Goal: Task Accomplishment & Management: Use online tool/utility

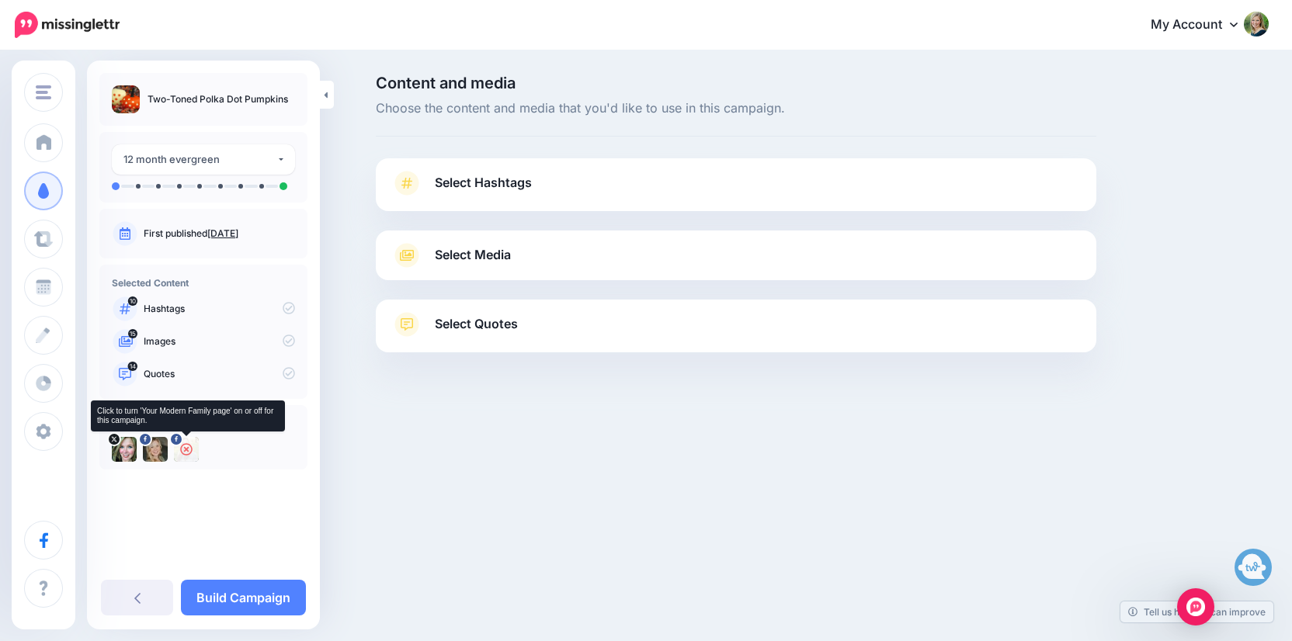
click at [193, 449] on div at bounding box center [186, 449] width 25 height 25
click at [623, 192] on link "Select Hashtags" at bounding box center [735, 191] width 689 height 40
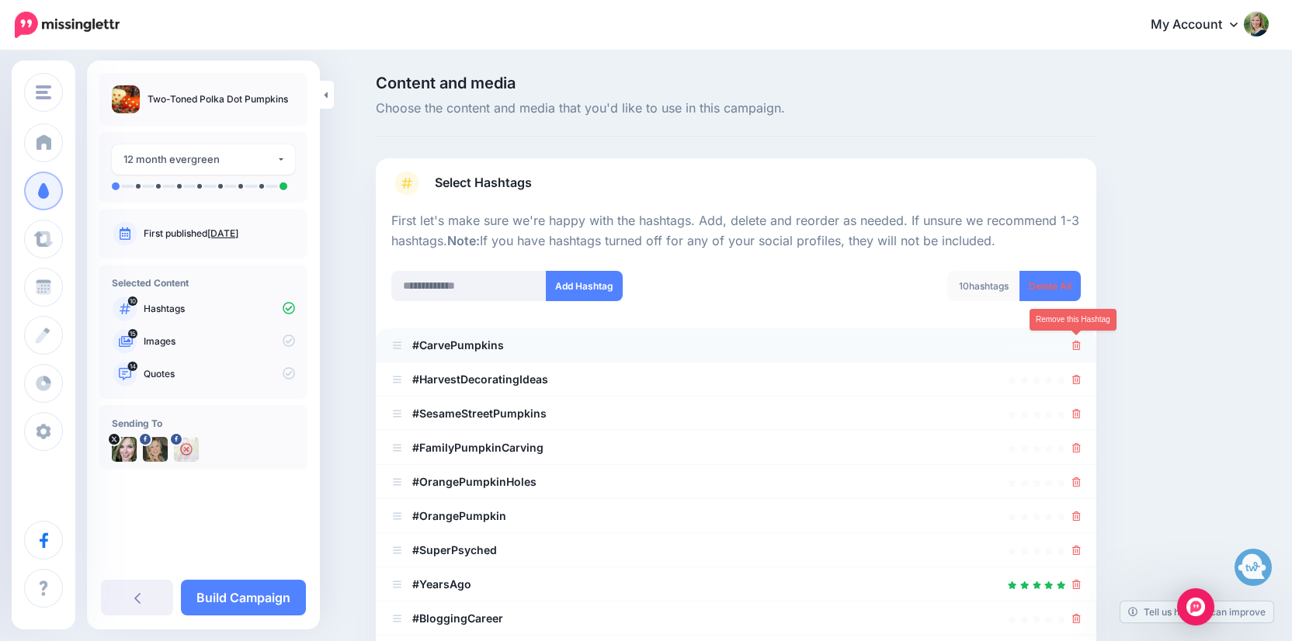
click at [1080, 341] on icon at bounding box center [1076, 345] width 9 height 9
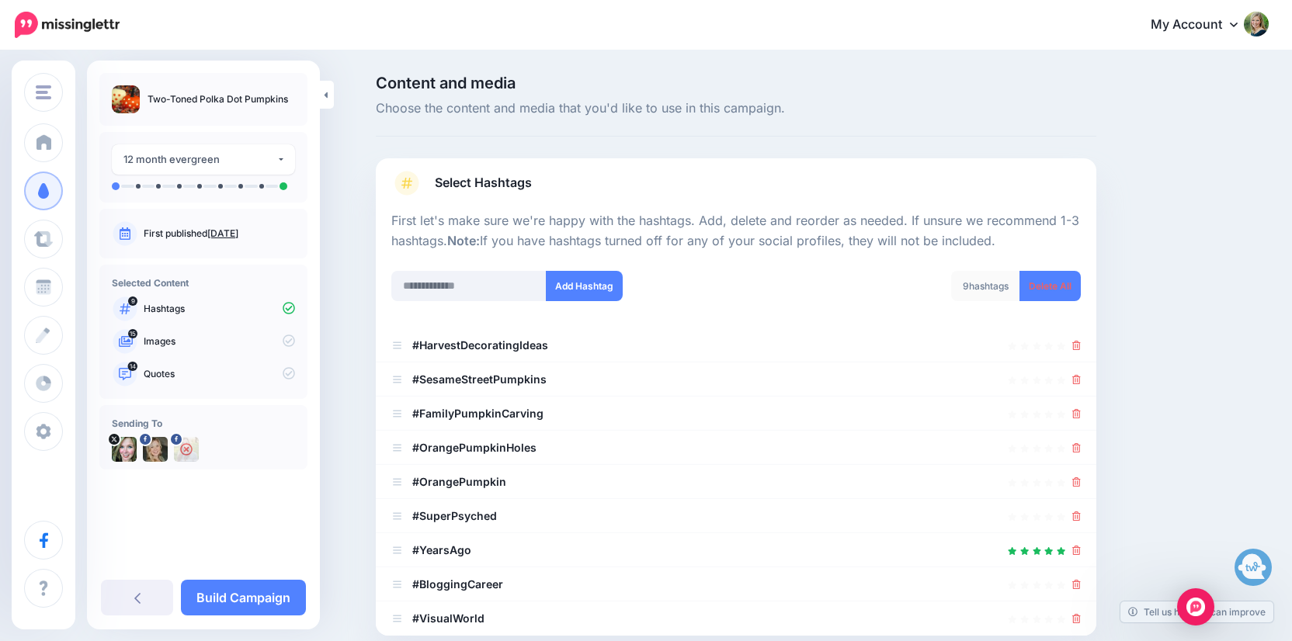
click at [1080, 341] on icon at bounding box center [1076, 345] width 9 height 9
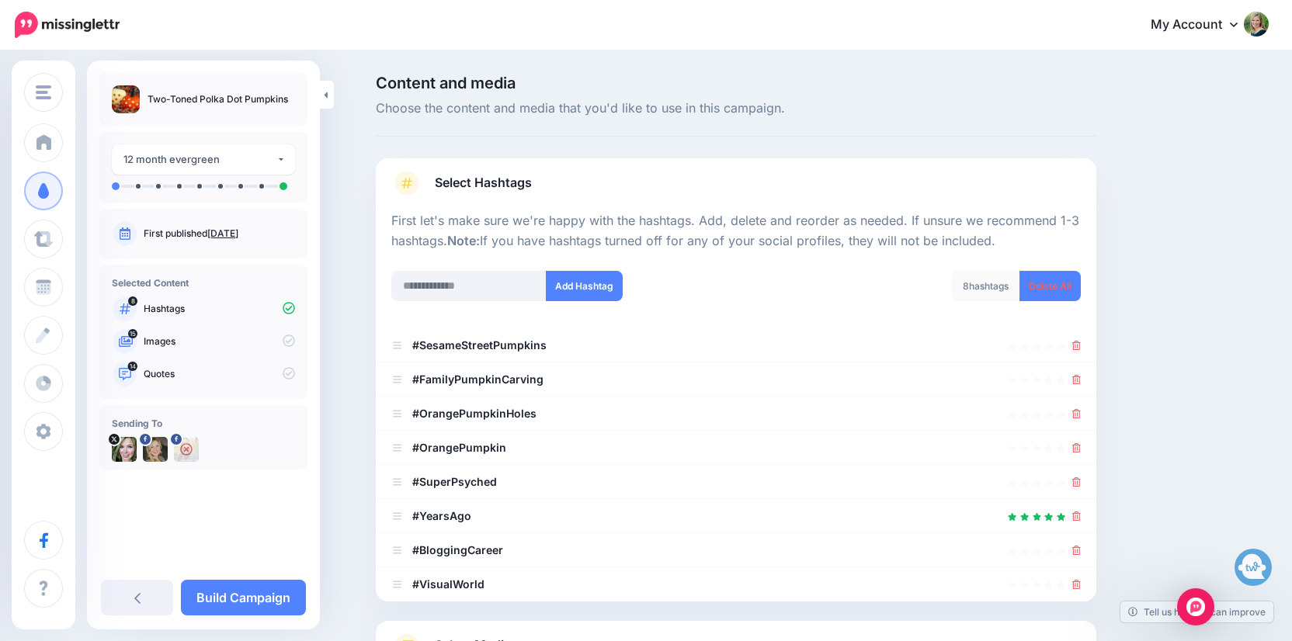
click at [1080, 341] on icon at bounding box center [1076, 345] width 9 height 9
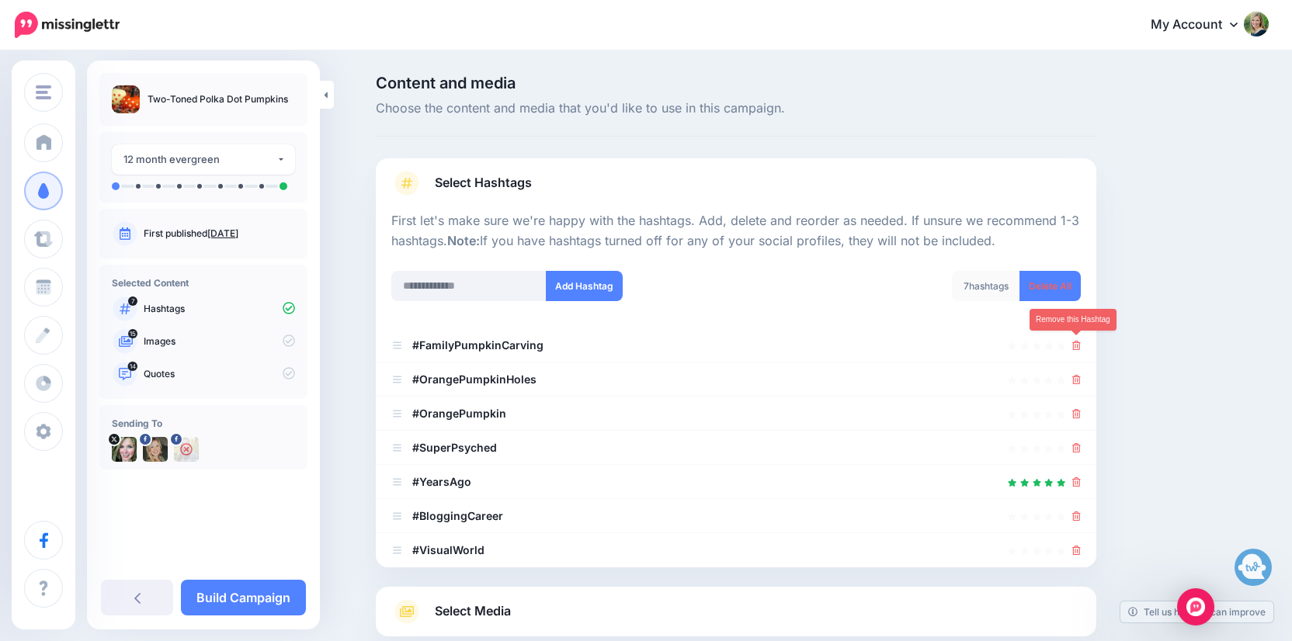
click at [1080, 341] on icon at bounding box center [1076, 345] width 9 height 9
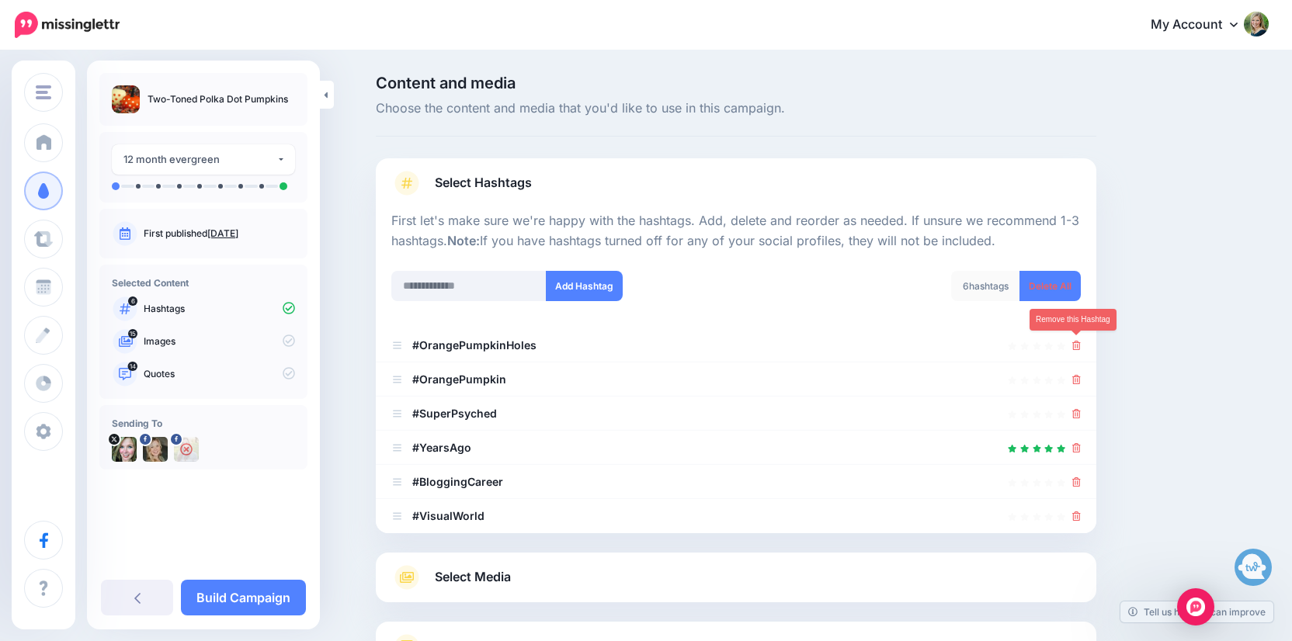
click at [1080, 341] on icon at bounding box center [1076, 345] width 9 height 9
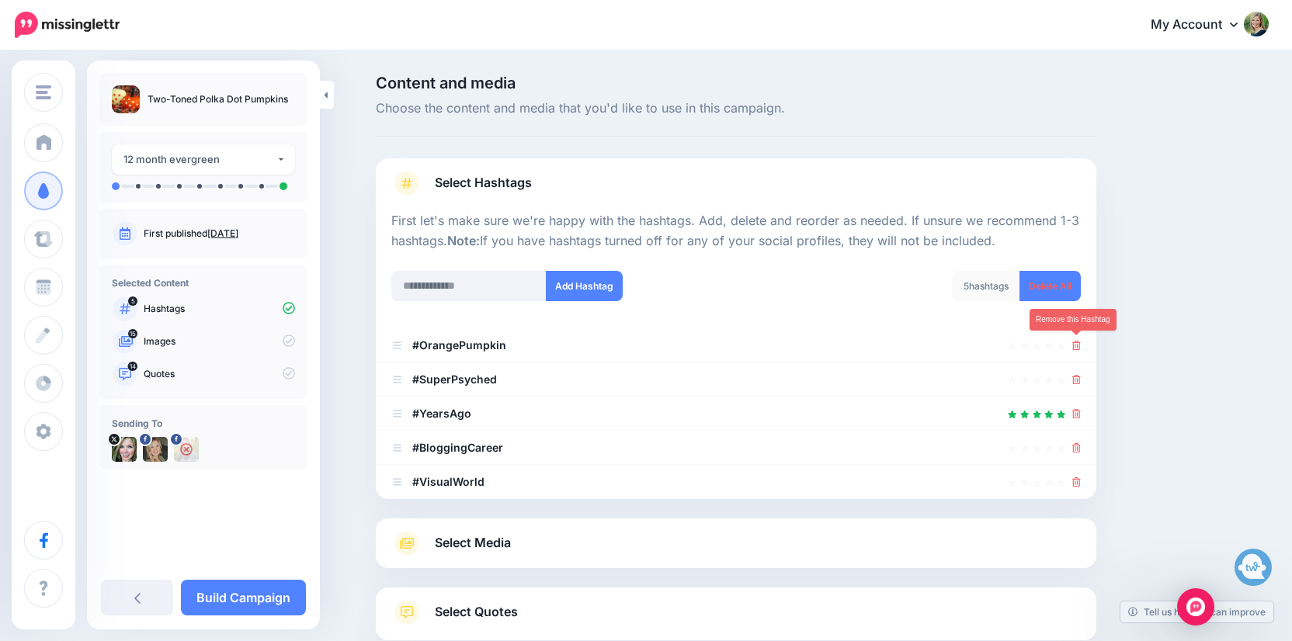
click at [1080, 341] on icon at bounding box center [1076, 345] width 9 height 9
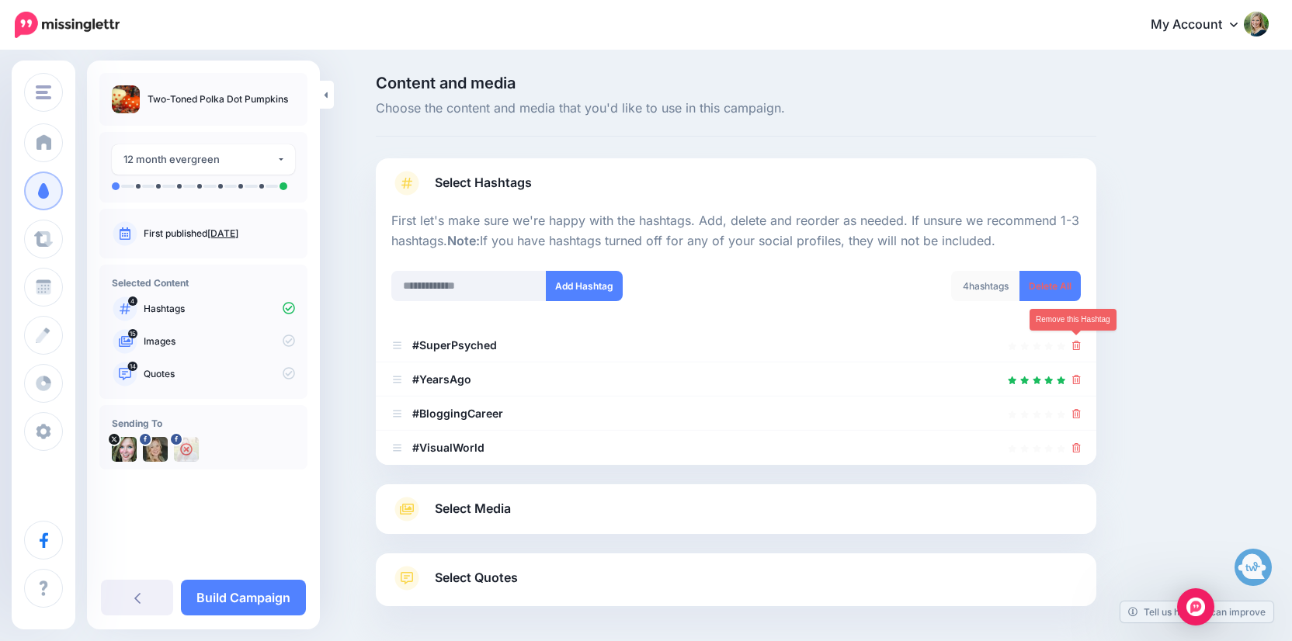
click at [1080, 341] on icon at bounding box center [1076, 345] width 9 height 9
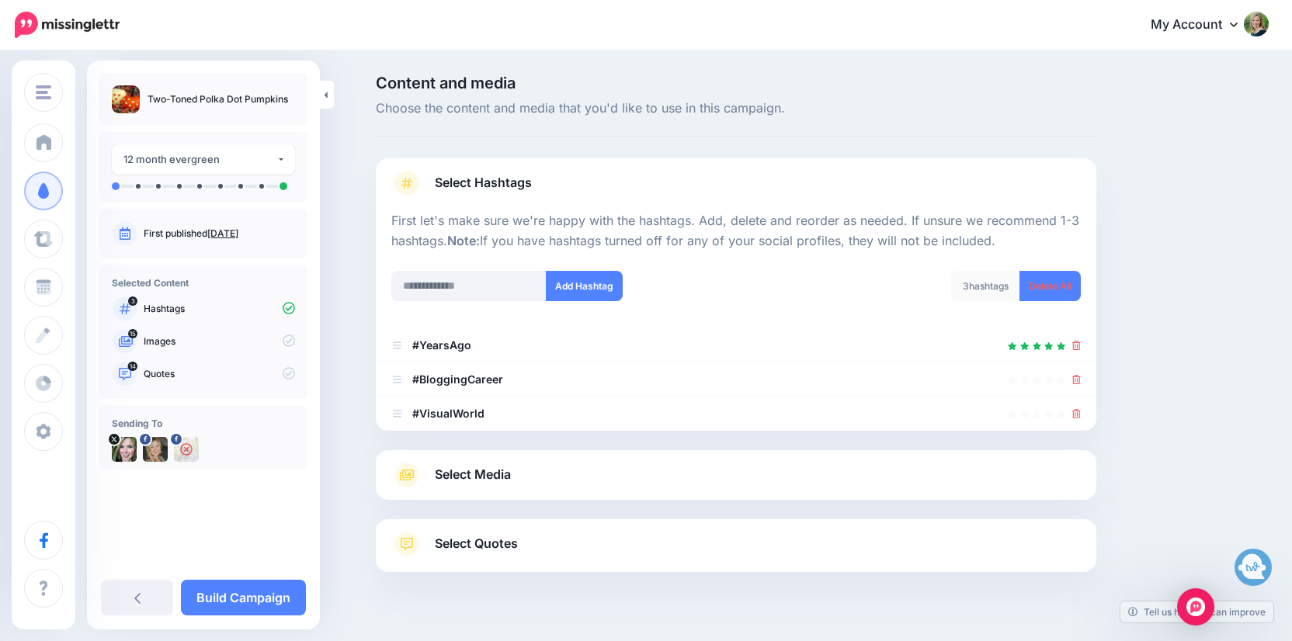
click at [1080, 341] on icon at bounding box center [1076, 345] width 9 height 9
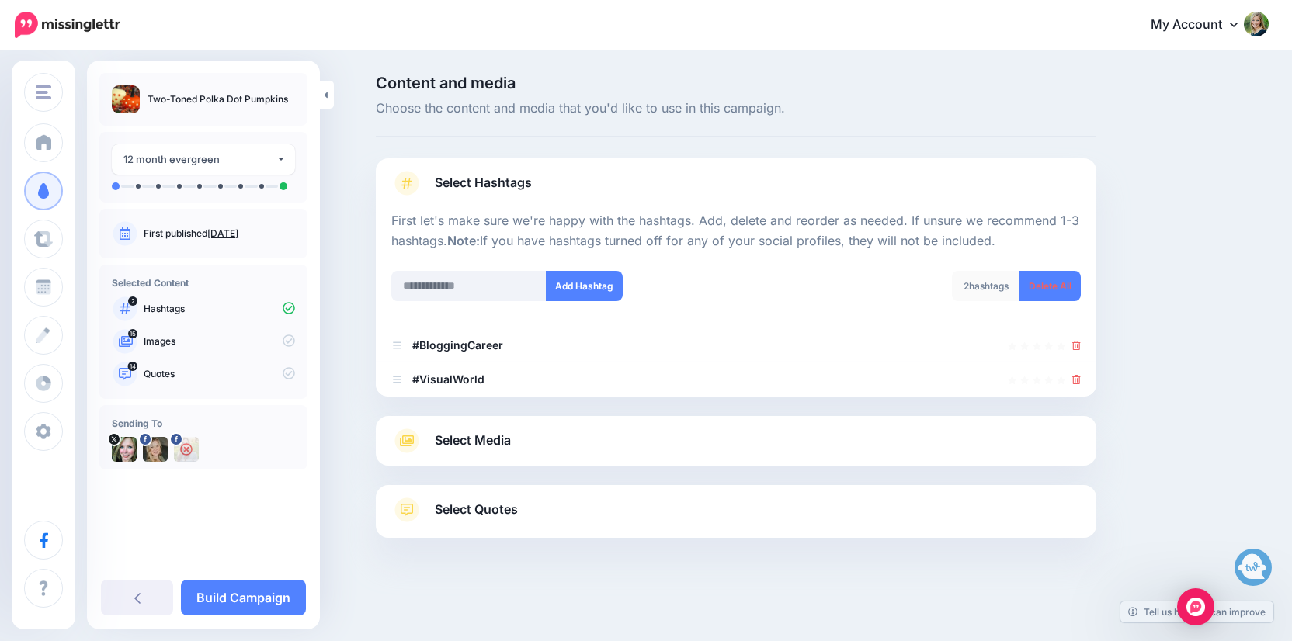
click at [1080, 341] on icon at bounding box center [1076, 345] width 9 height 9
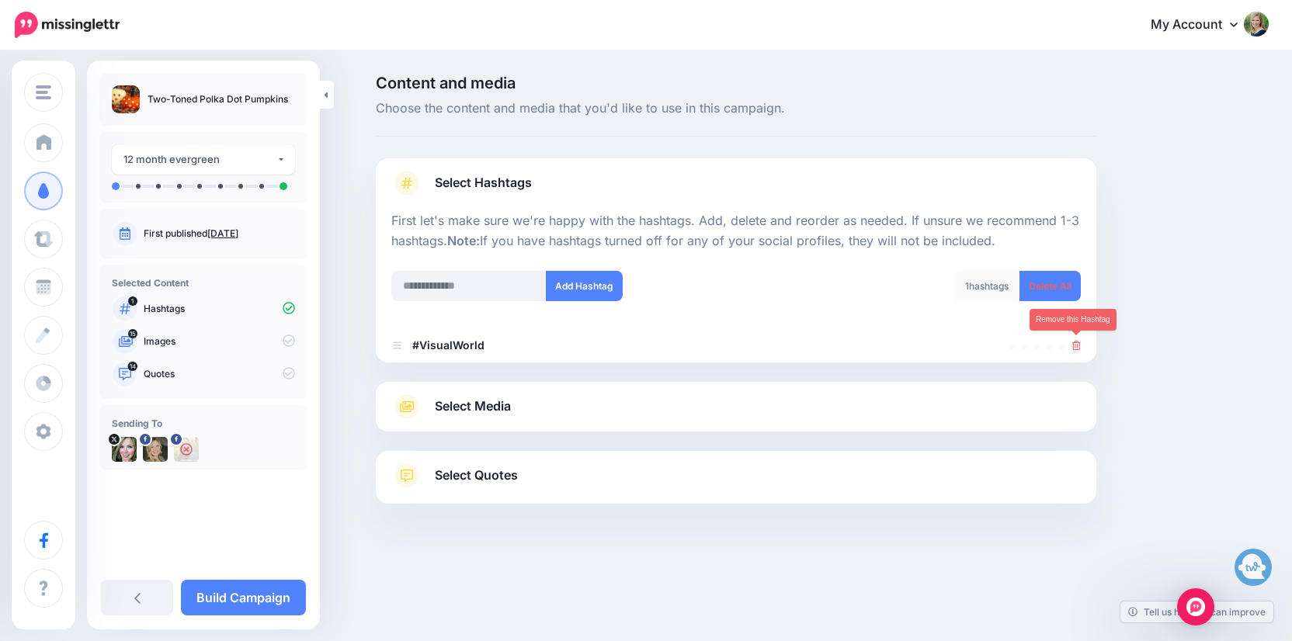
click at [1080, 341] on icon at bounding box center [1076, 345] width 9 height 9
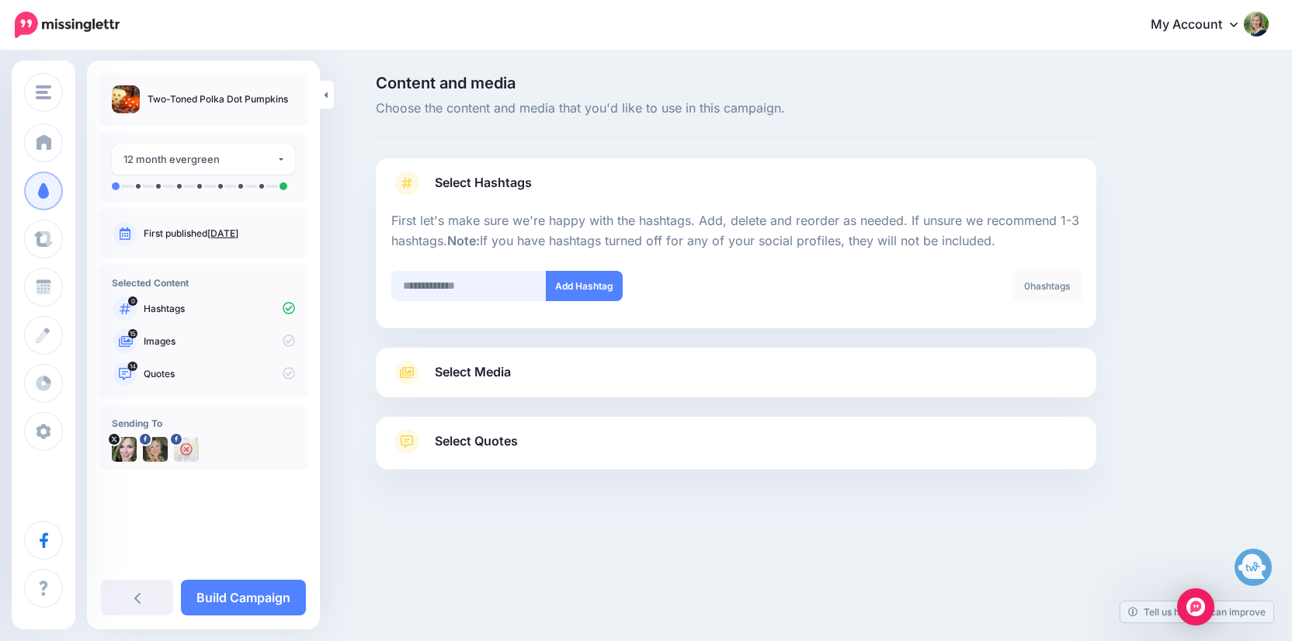
click at [529, 285] on input "text" at bounding box center [468, 286] width 155 height 30
type input "*"
type input "**********"
click at [595, 287] on button "Add Hashtag" at bounding box center [584, 286] width 77 height 30
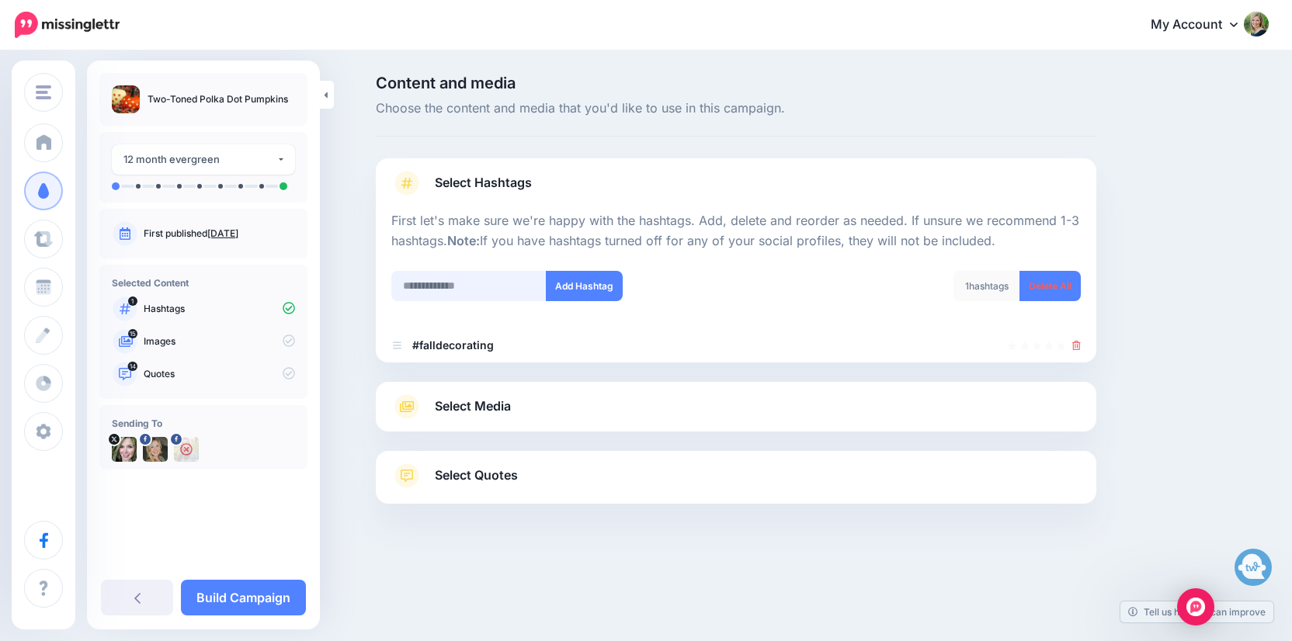
click at [426, 286] on input "text" at bounding box center [468, 286] width 155 height 30
type input "*********"
click at [585, 273] on button "Add Hashtag" at bounding box center [584, 286] width 77 height 30
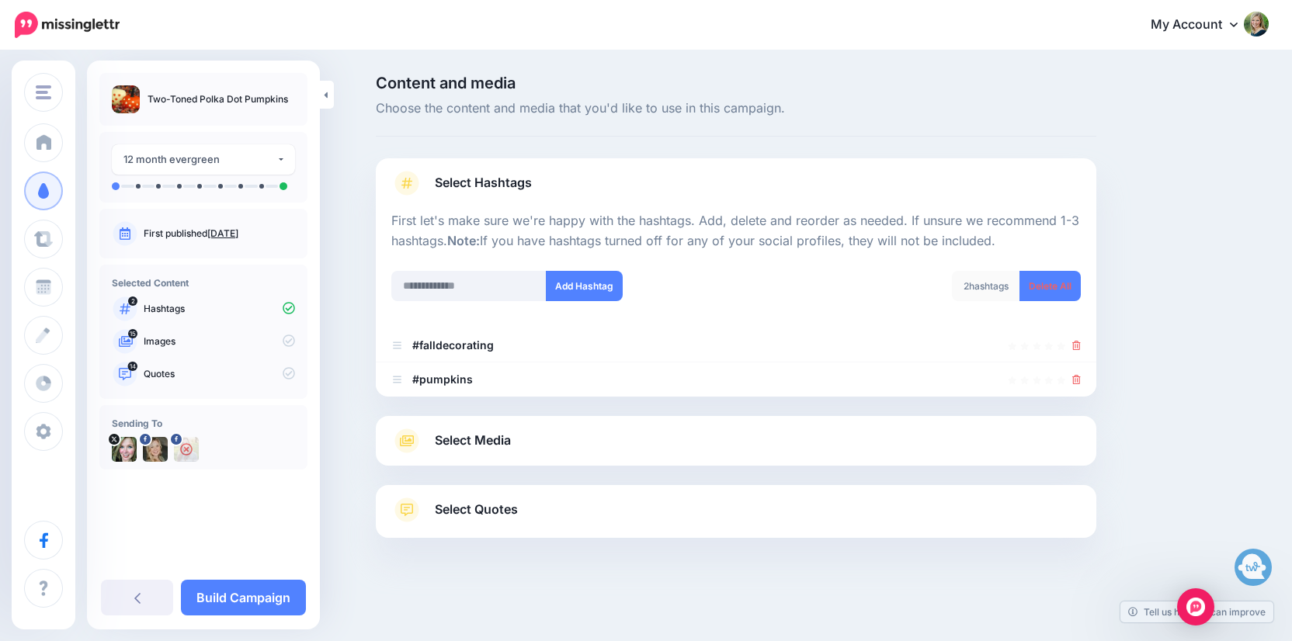
click at [501, 443] on span "Select Media" at bounding box center [473, 440] width 76 height 21
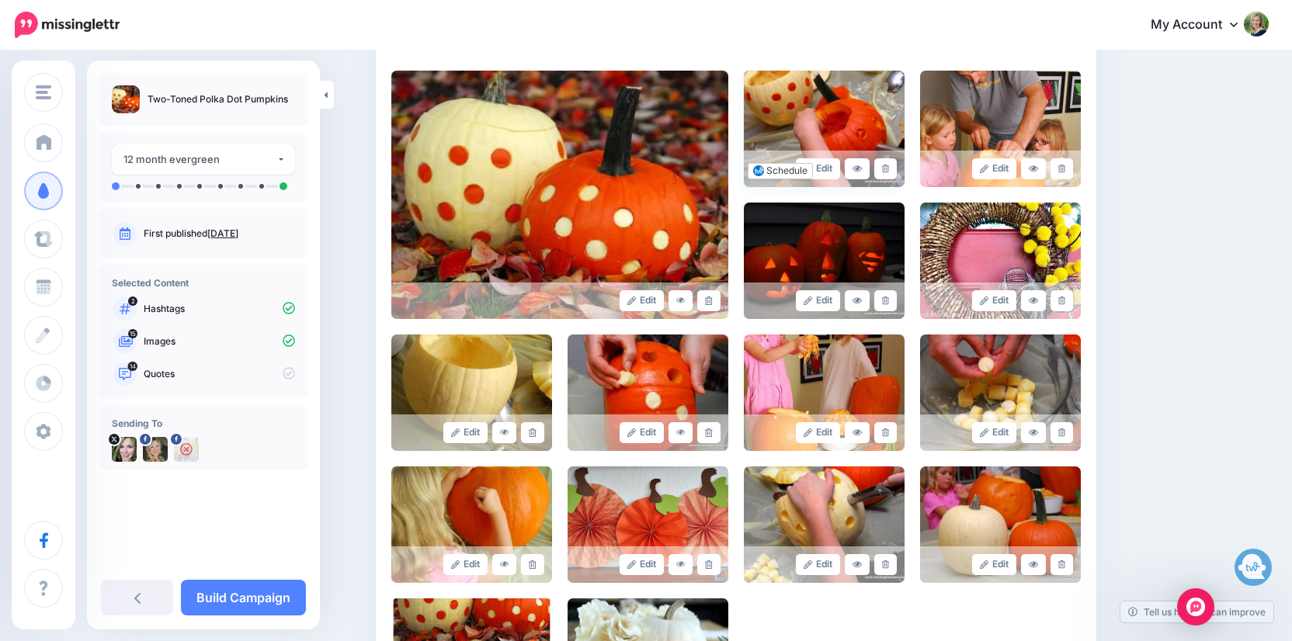
scroll to position [381, 0]
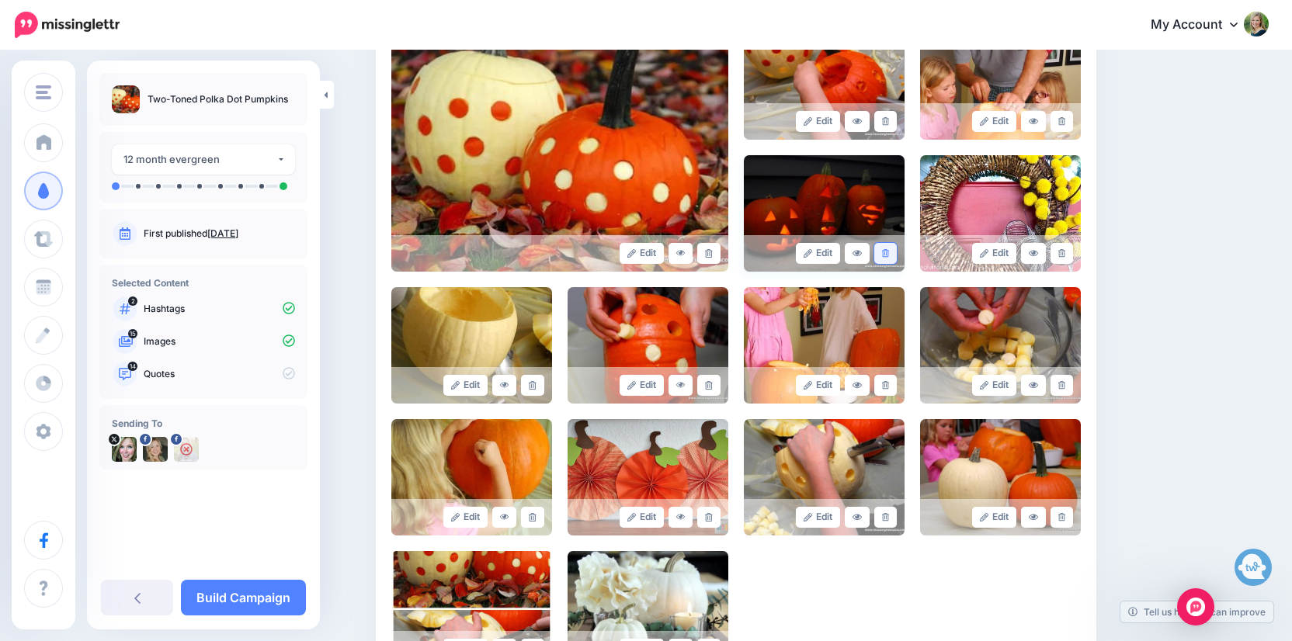
click at [887, 256] on link at bounding box center [885, 253] width 23 height 21
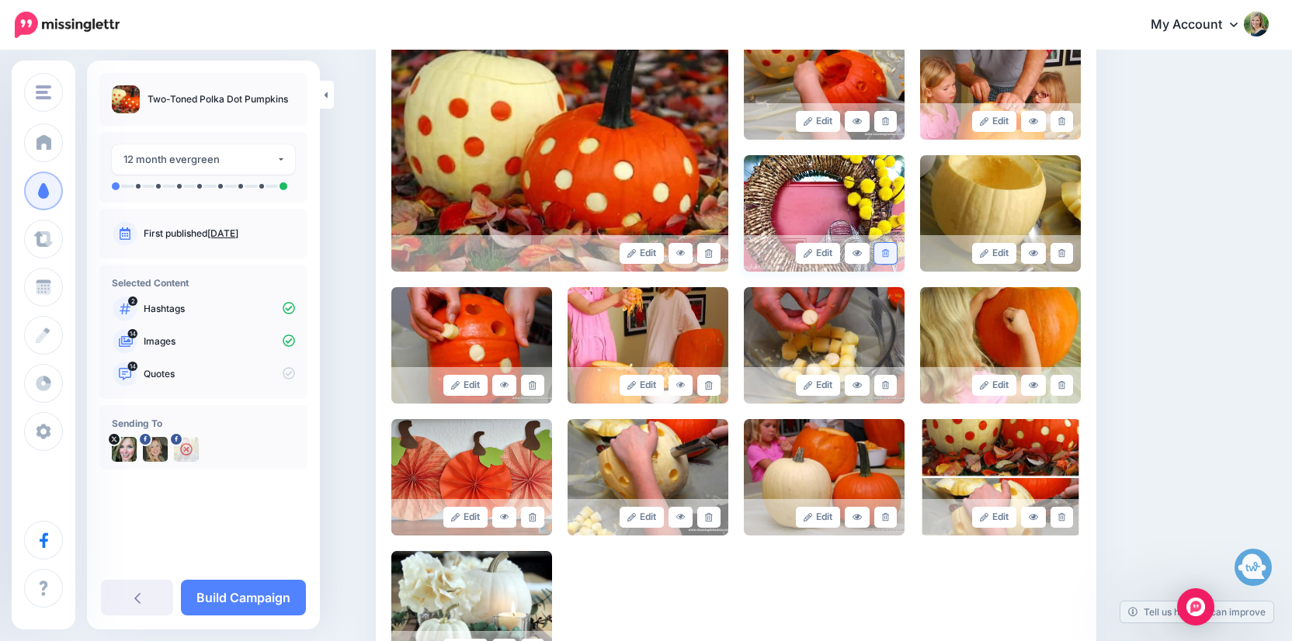
click at [887, 252] on icon at bounding box center [885, 253] width 7 height 9
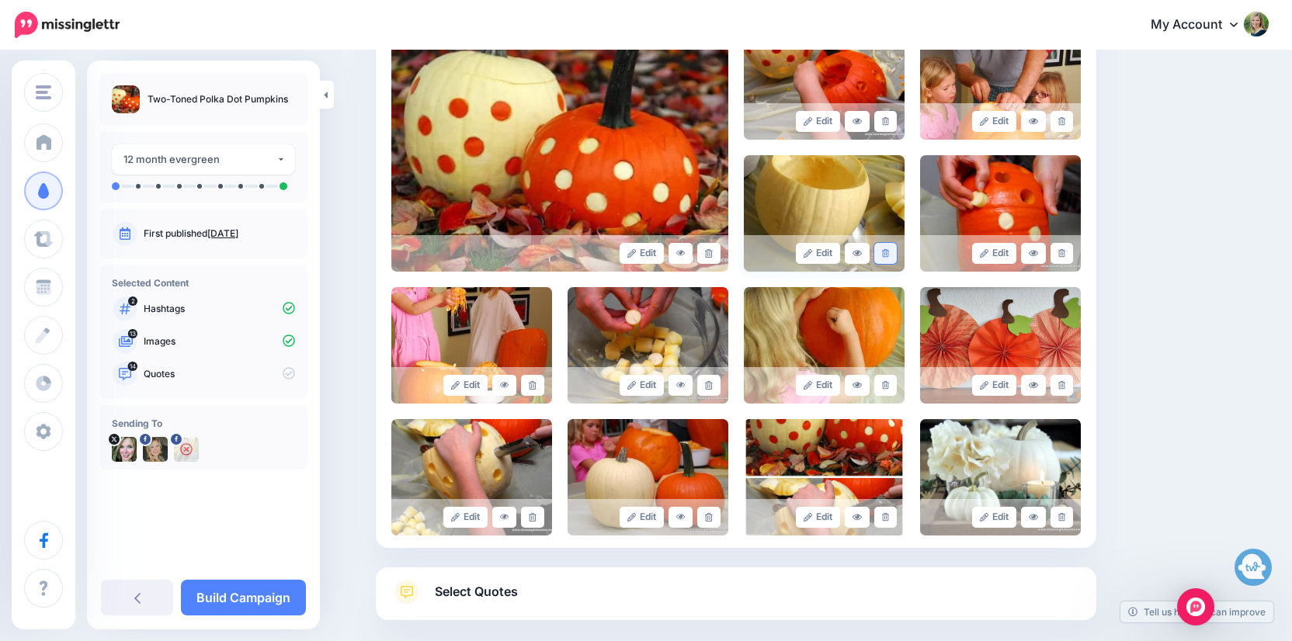
click at [885, 252] on icon at bounding box center [885, 253] width 7 height 9
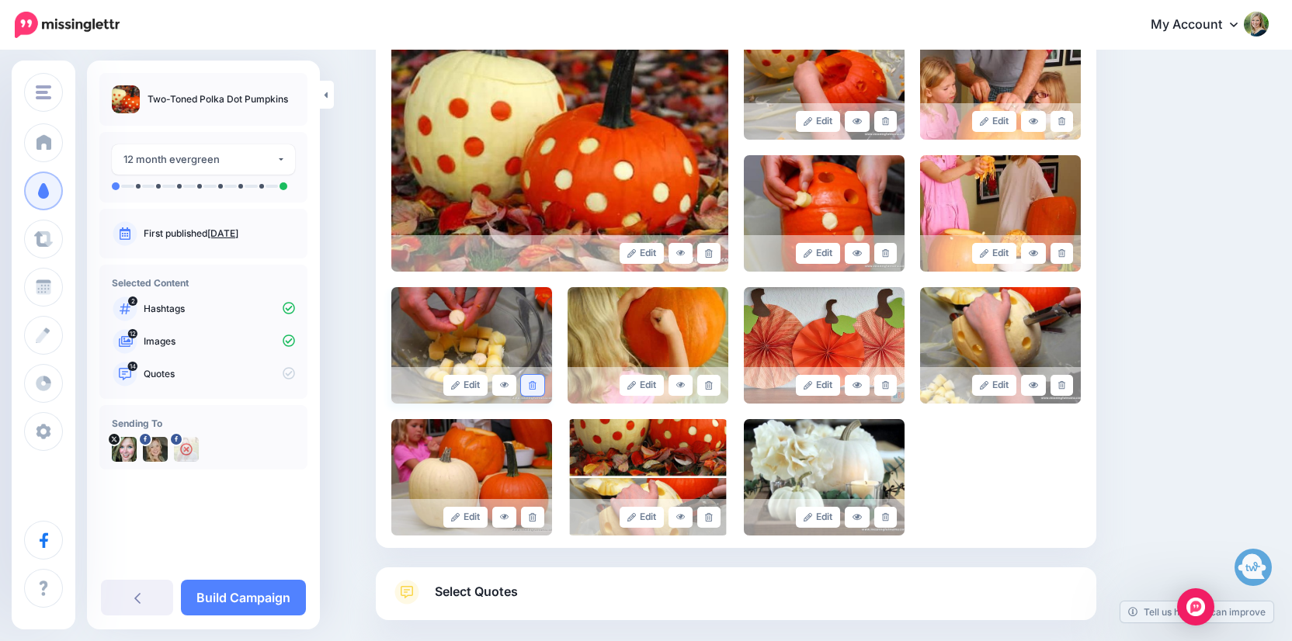
click at [539, 384] on link at bounding box center [532, 385] width 23 height 21
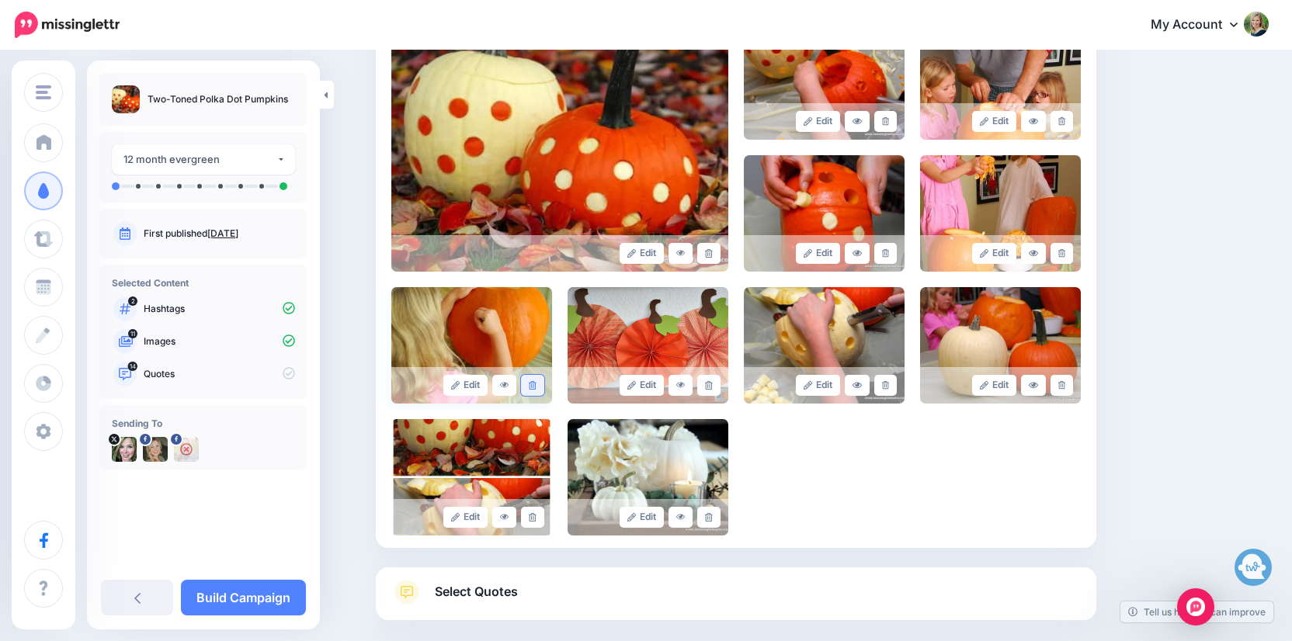
click at [534, 387] on icon at bounding box center [532, 385] width 7 height 9
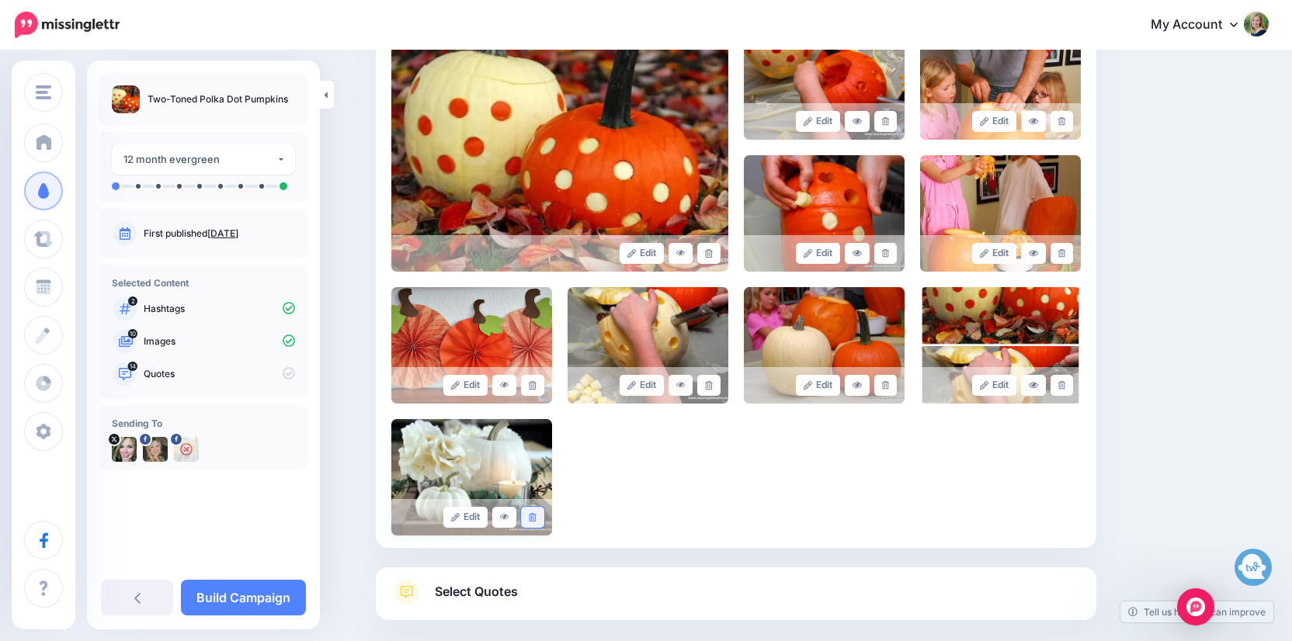
click at [527, 519] on link at bounding box center [532, 517] width 23 height 21
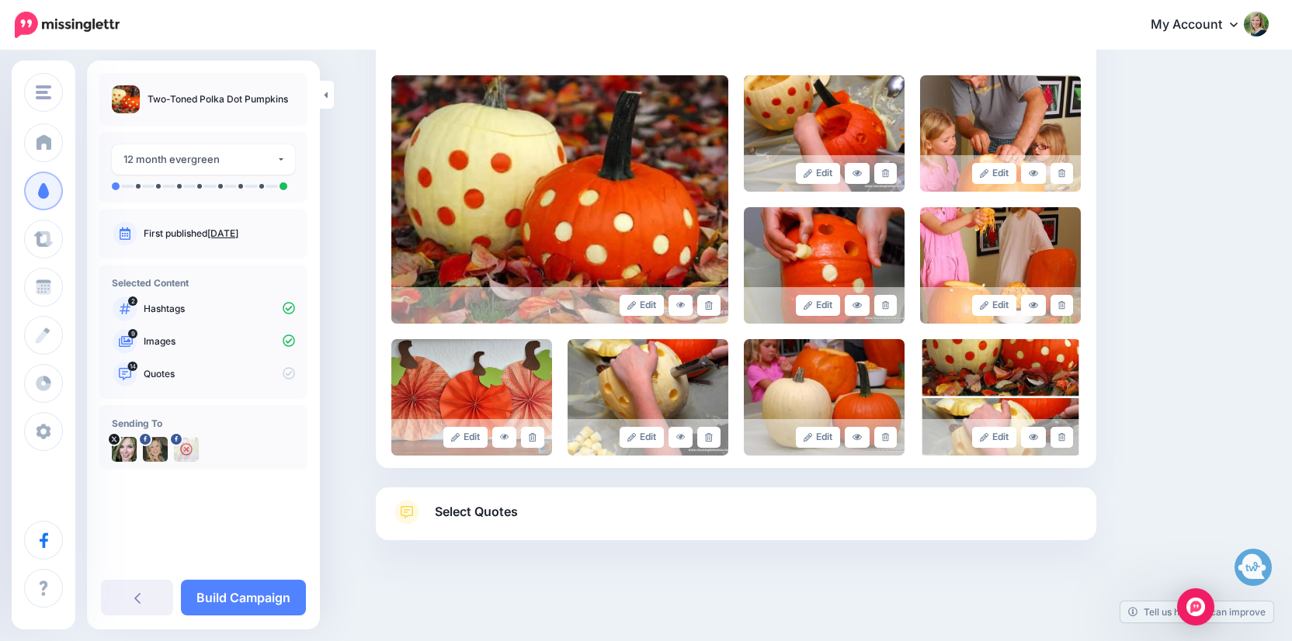
scroll to position [327, 0]
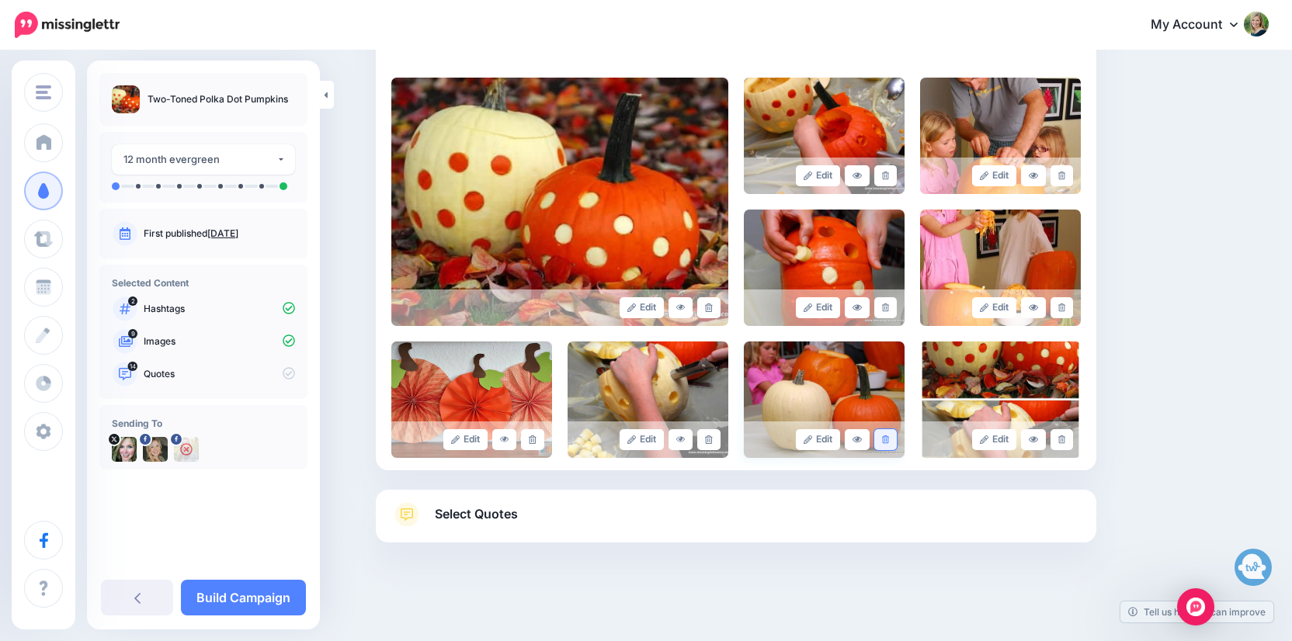
click at [890, 443] on link at bounding box center [885, 439] width 23 height 21
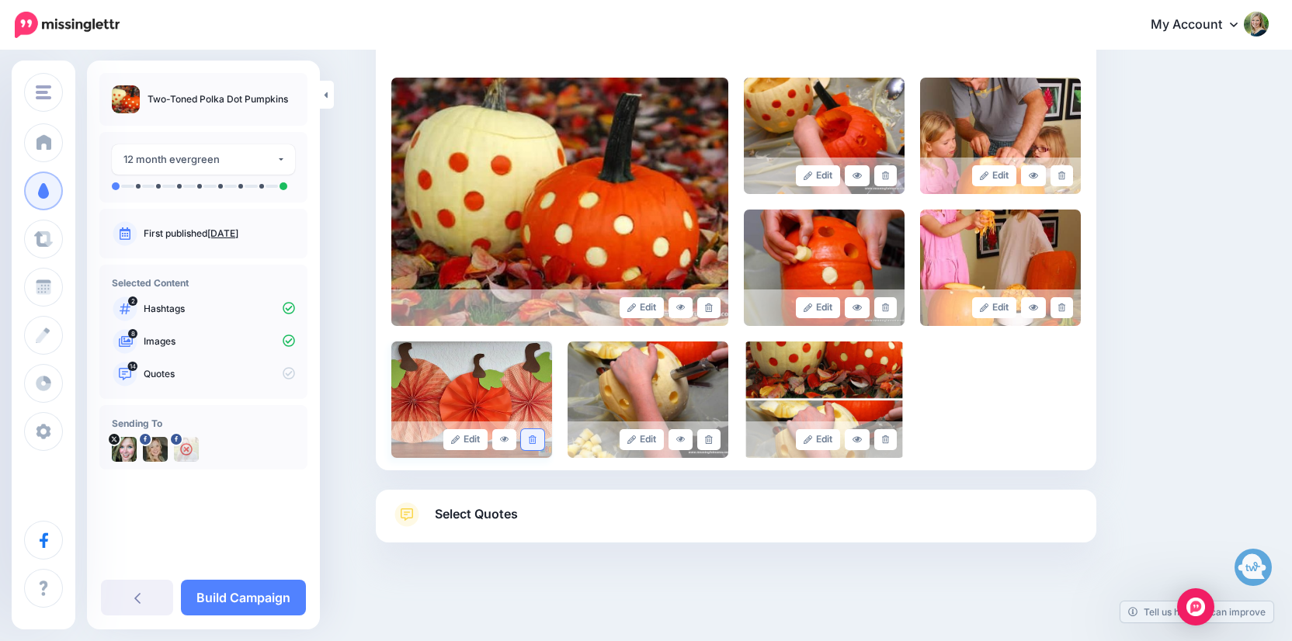
click at [526, 442] on link at bounding box center [532, 439] width 23 height 21
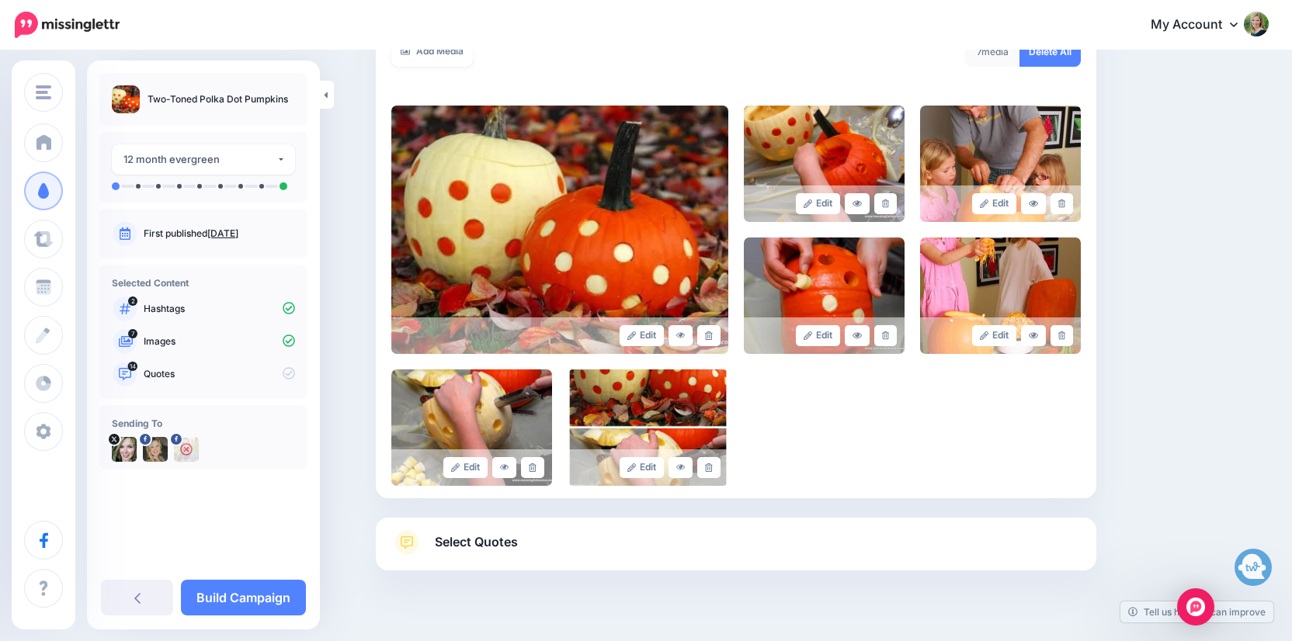
scroll to position [293, 0]
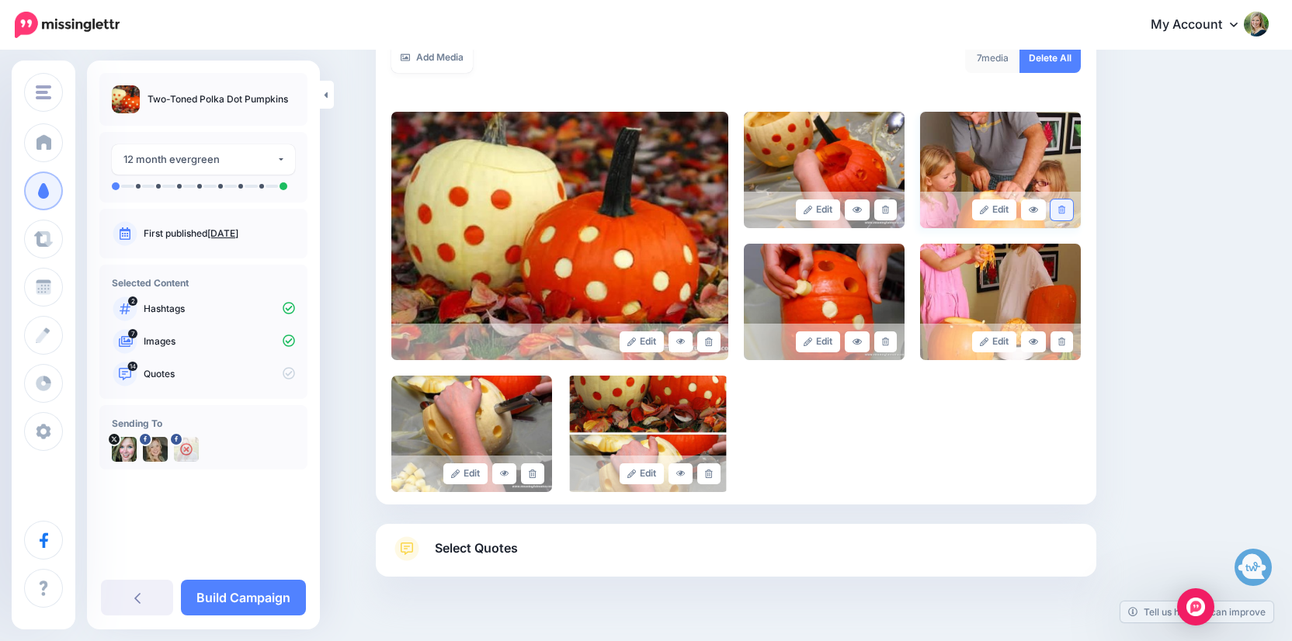
click at [1056, 210] on link at bounding box center [1061, 210] width 23 height 21
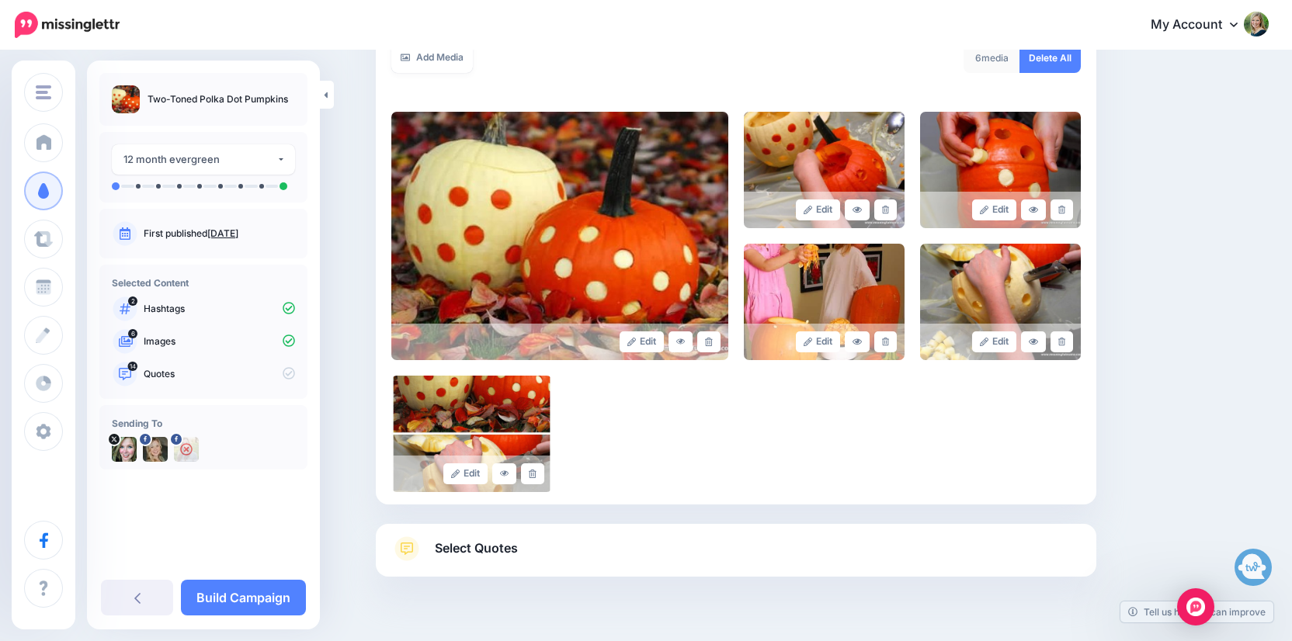
click at [474, 554] on span "Select Quotes" at bounding box center [476, 548] width 83 height 21
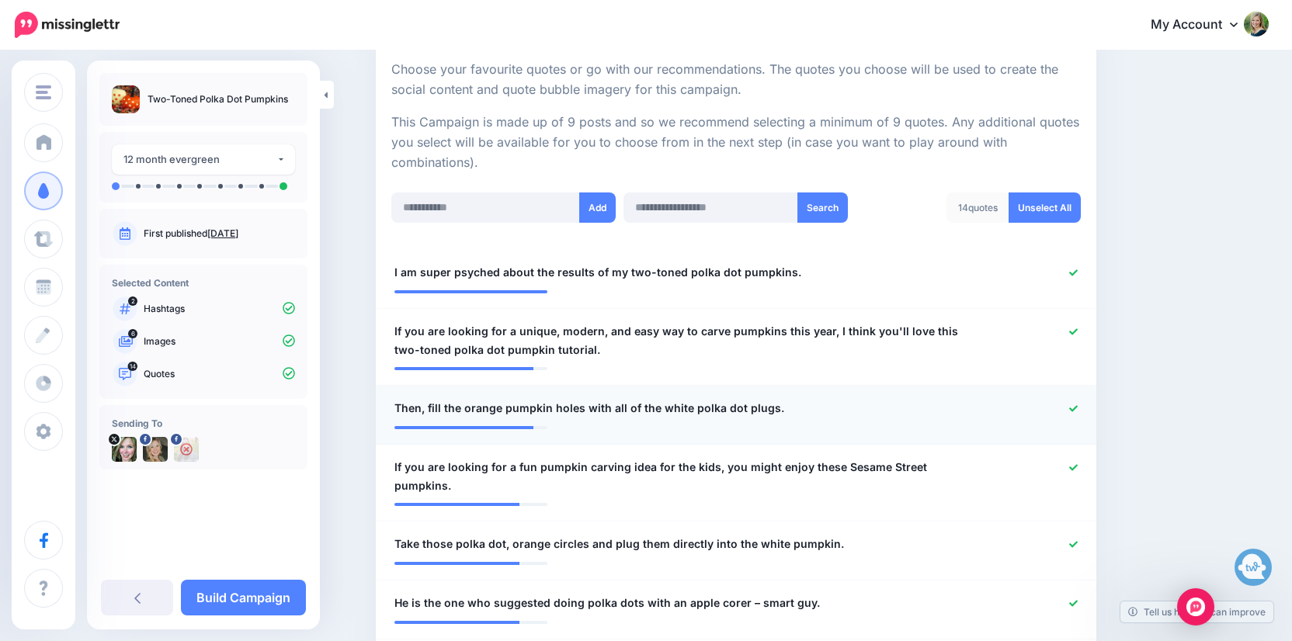
click at [1075, 405] on icon at bounding box center [1073, 408] width 9 height 6
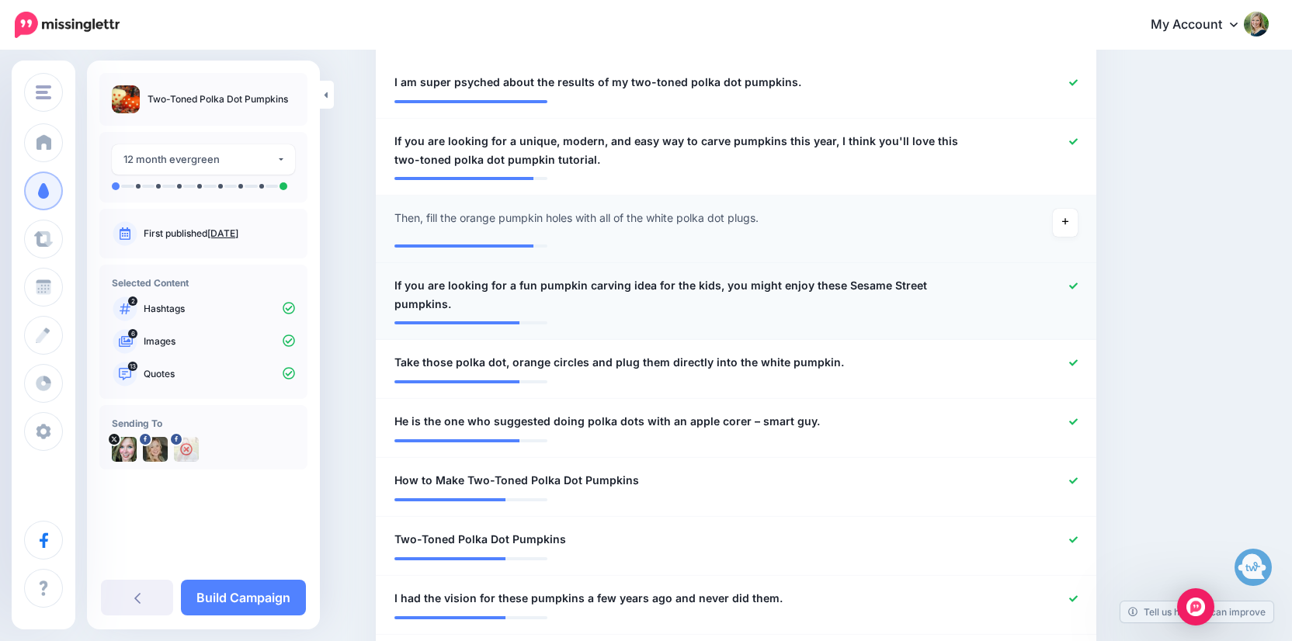
scroll to position [484, 0]
click at [1072, 283] on icon at bounding box center [1073, 285] width 9 height 6
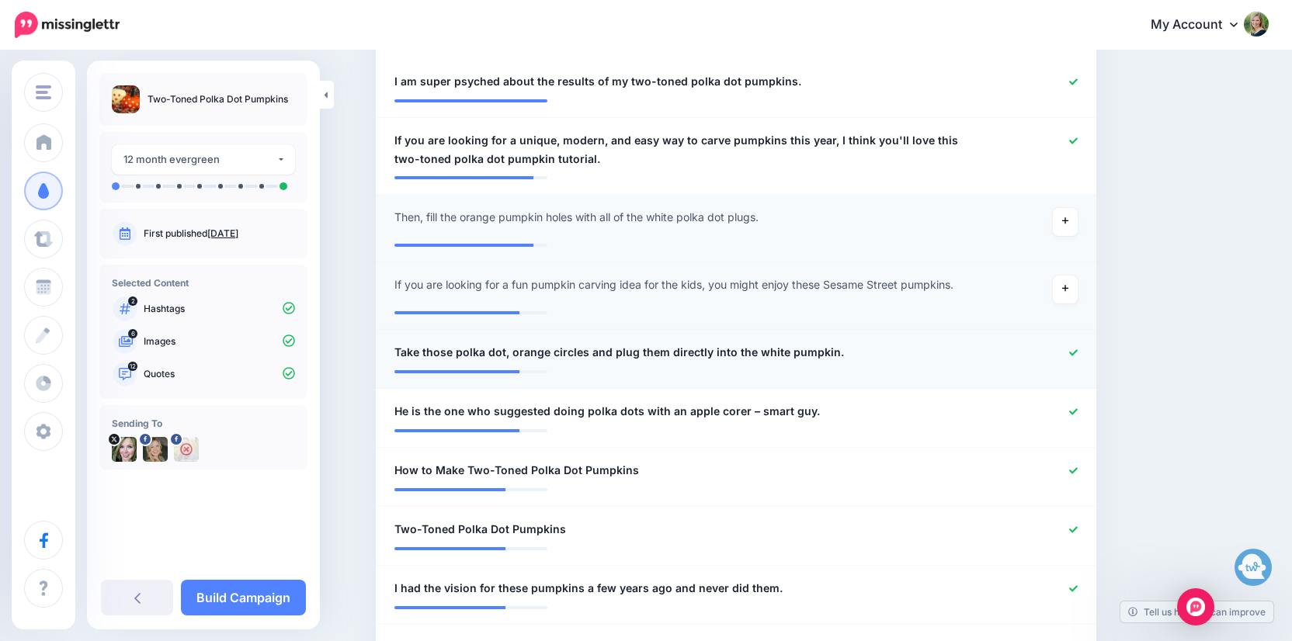
click at [1078, 349] on div at bounding box center [1030, 352] width 118 height 19
click at [1074, 349] on icon at bounding box center [1073, 353] width 9 height 9
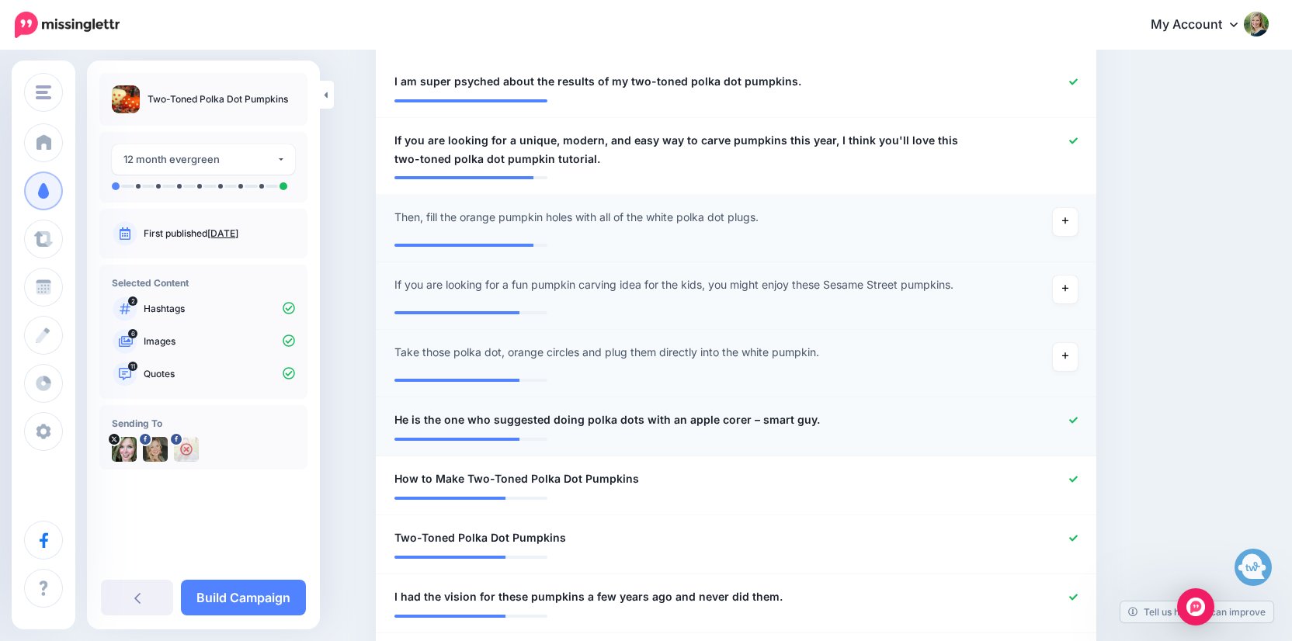
click at [1071, 417] on icon at bounding box center [1073, 420] width 9 height 6
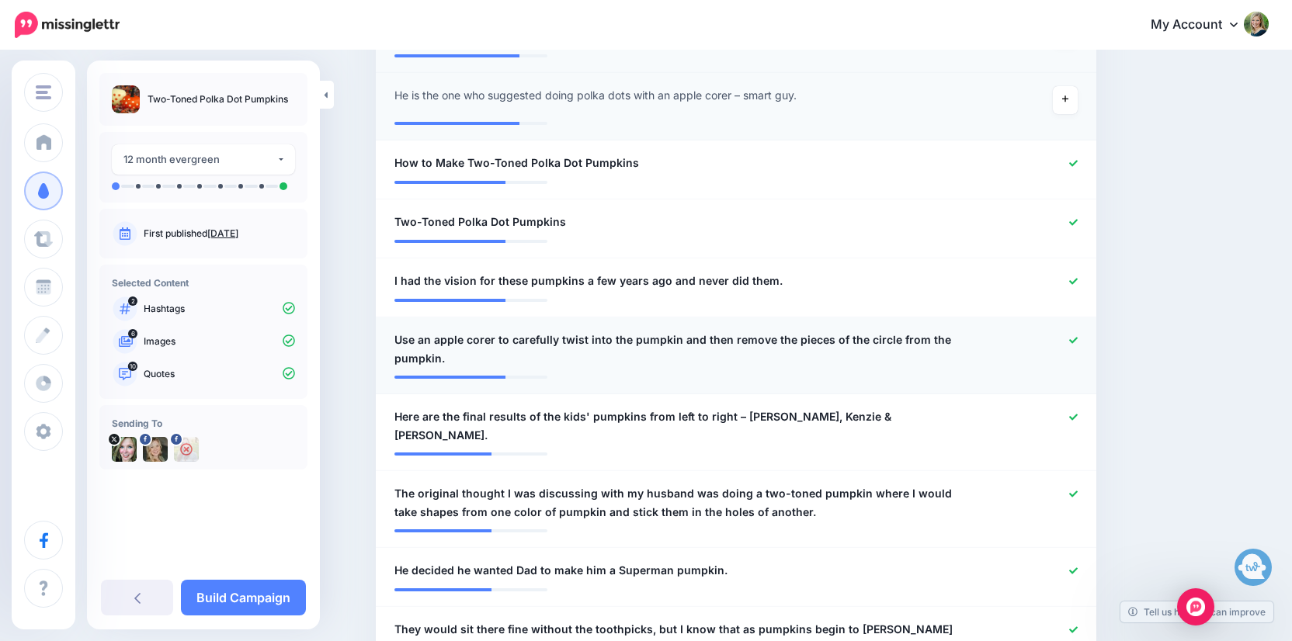
scroll to position [820, 0]
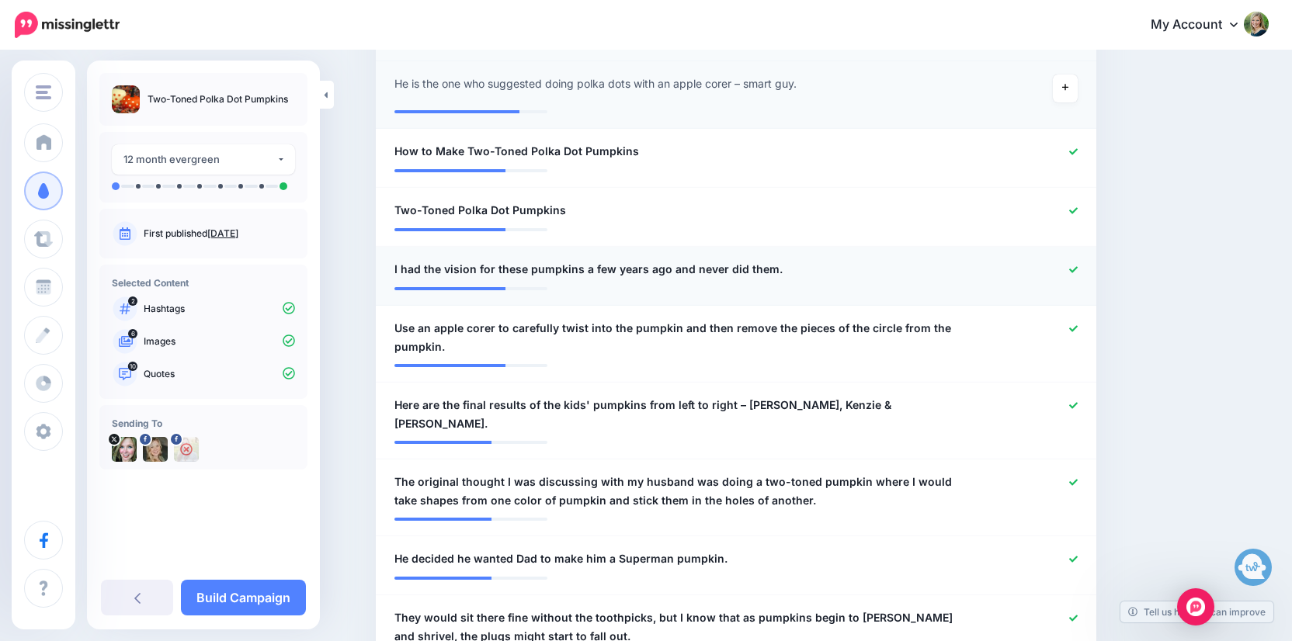
click at [1075, 266] on icon at bounding box center [1073, 269] width 9 height 6
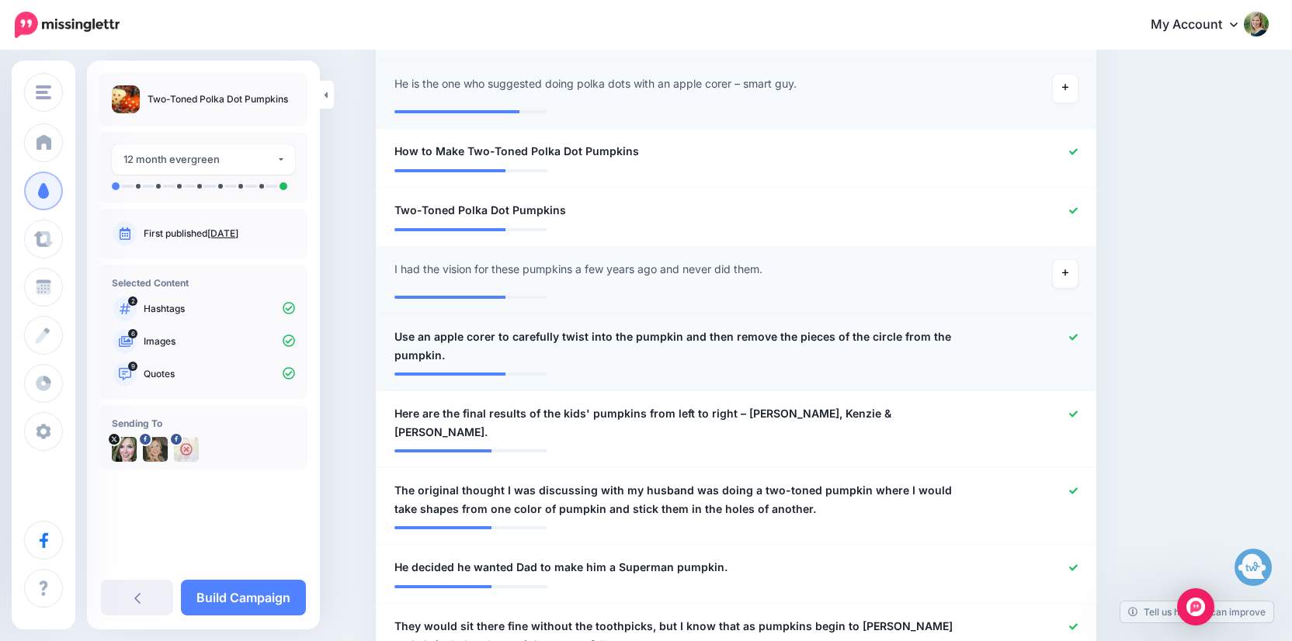
click at [1071, 334] on icon at bounding box center [1073, 337] width 9 height 6
click at [1071, 410] on icon at bounding box center [1073, 414] width 9 height 9
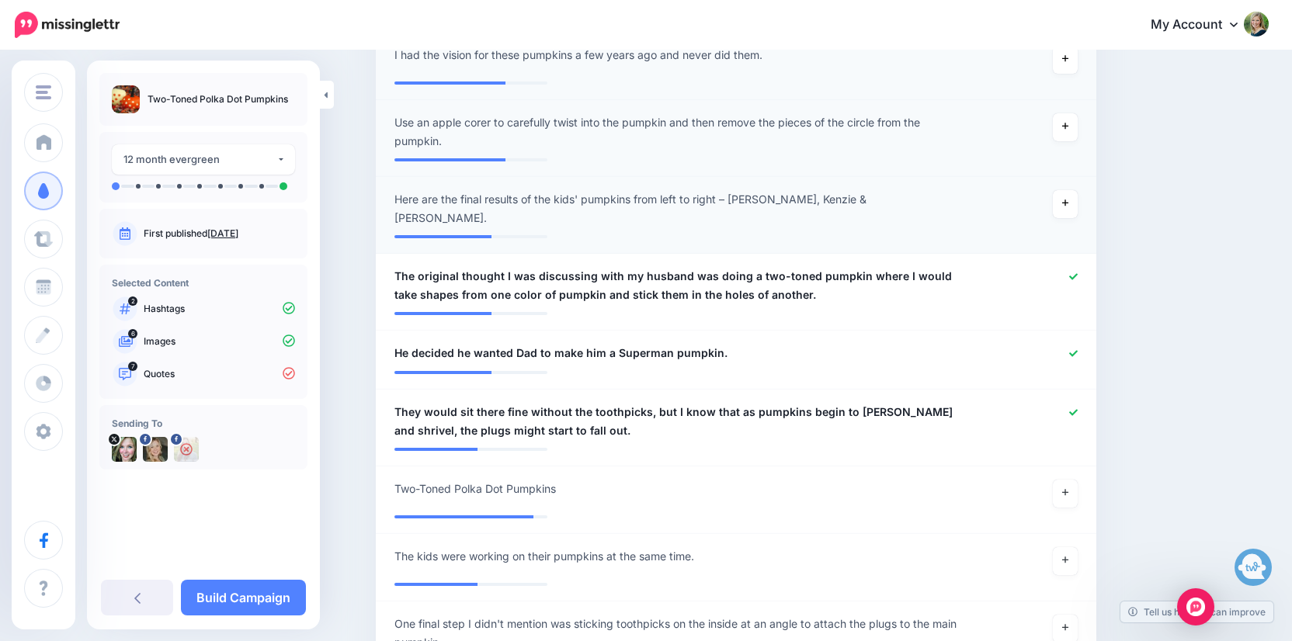
scroll to position [1035, 0]
click at [1073, 273] on icon at bounding box center [1073, 276] width 9 height 6
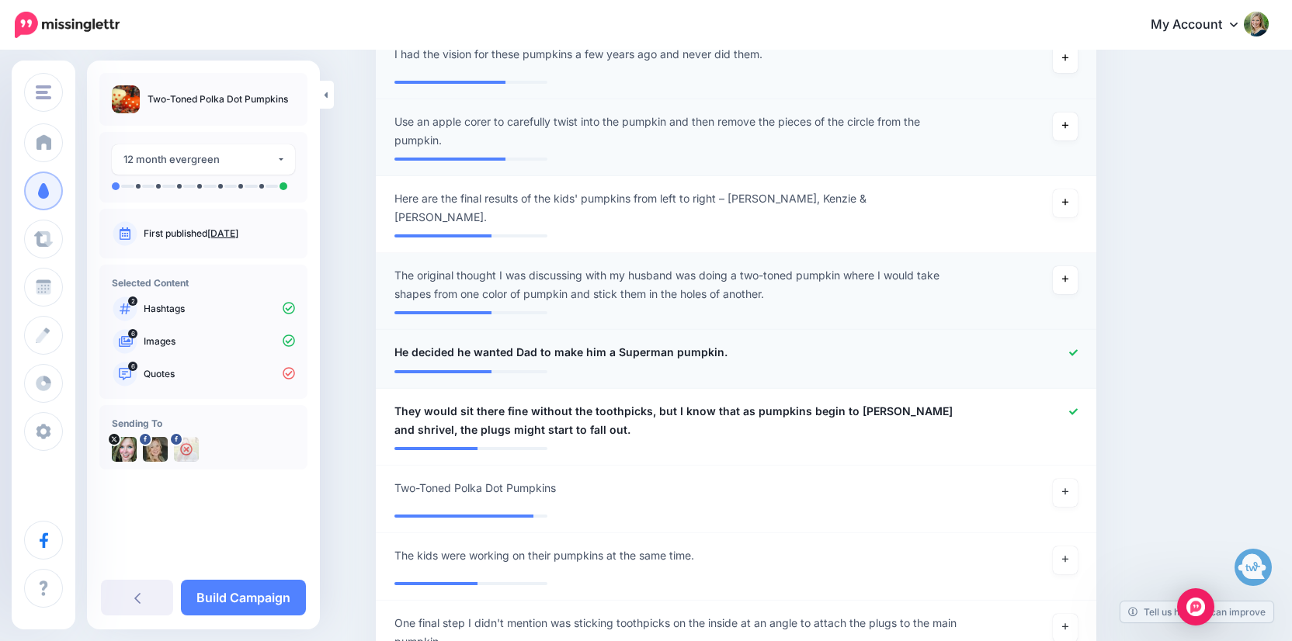
click at [1075, 349] on icon at bounding box center [1073, 353] width 9 height 9
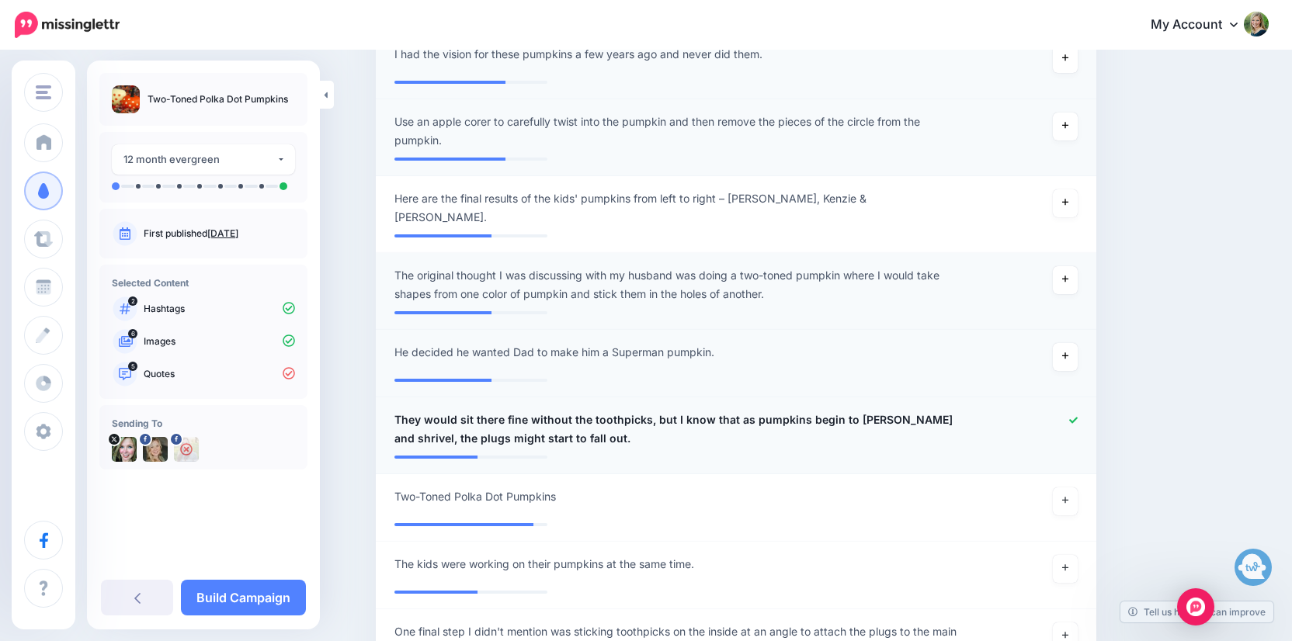
click at [1076, 416] on icon at bounding box center [1073, 420] width 9 height 9
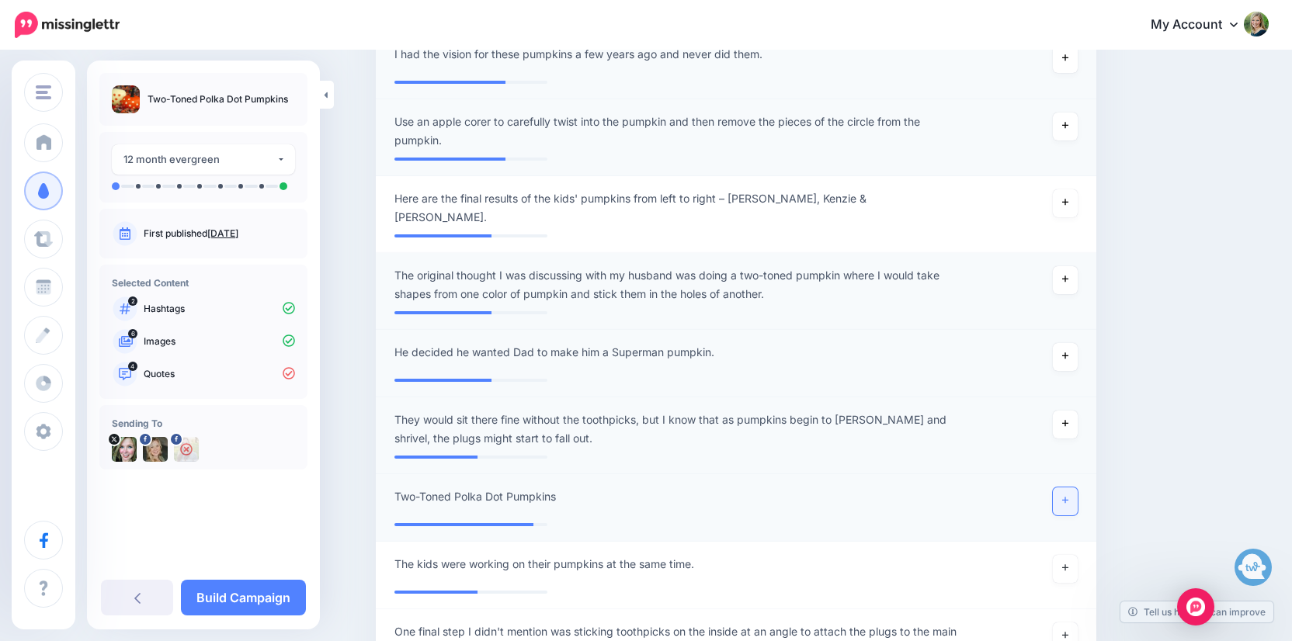
click at [1071, 489] on link at bounding box center [1065, 502] width 25 height 28
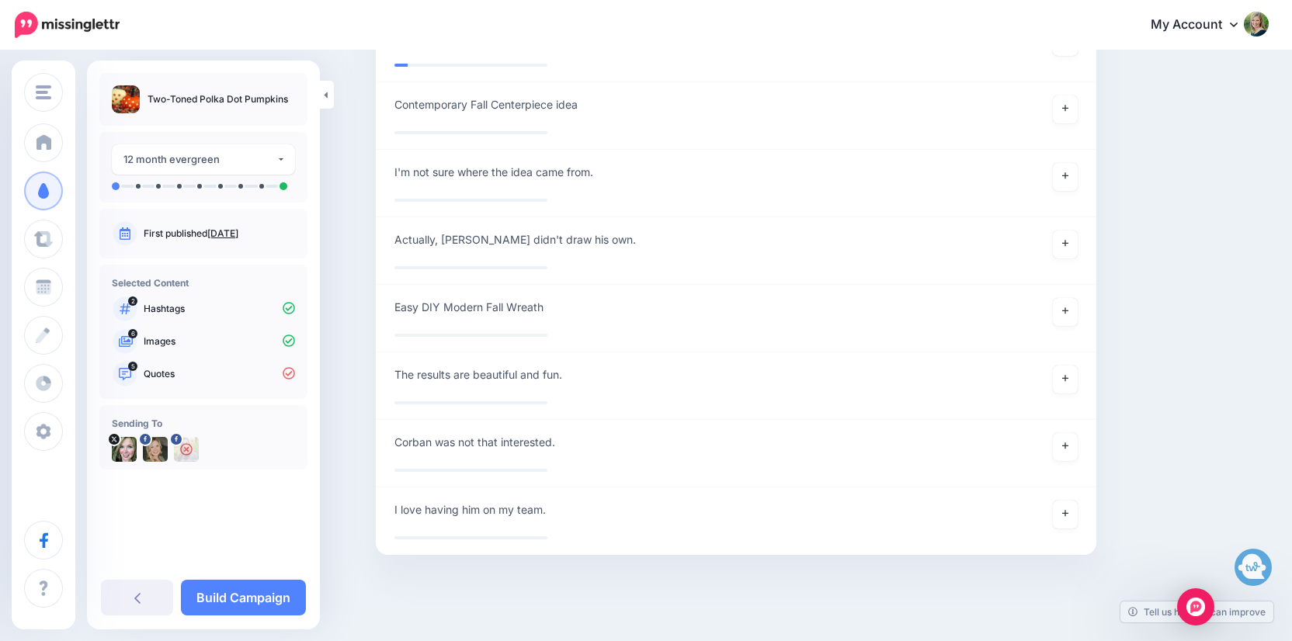
scroll to position [2577, 0]
click at [1071, 366] on link at bounding box center [1065, 379] width 25 height 28
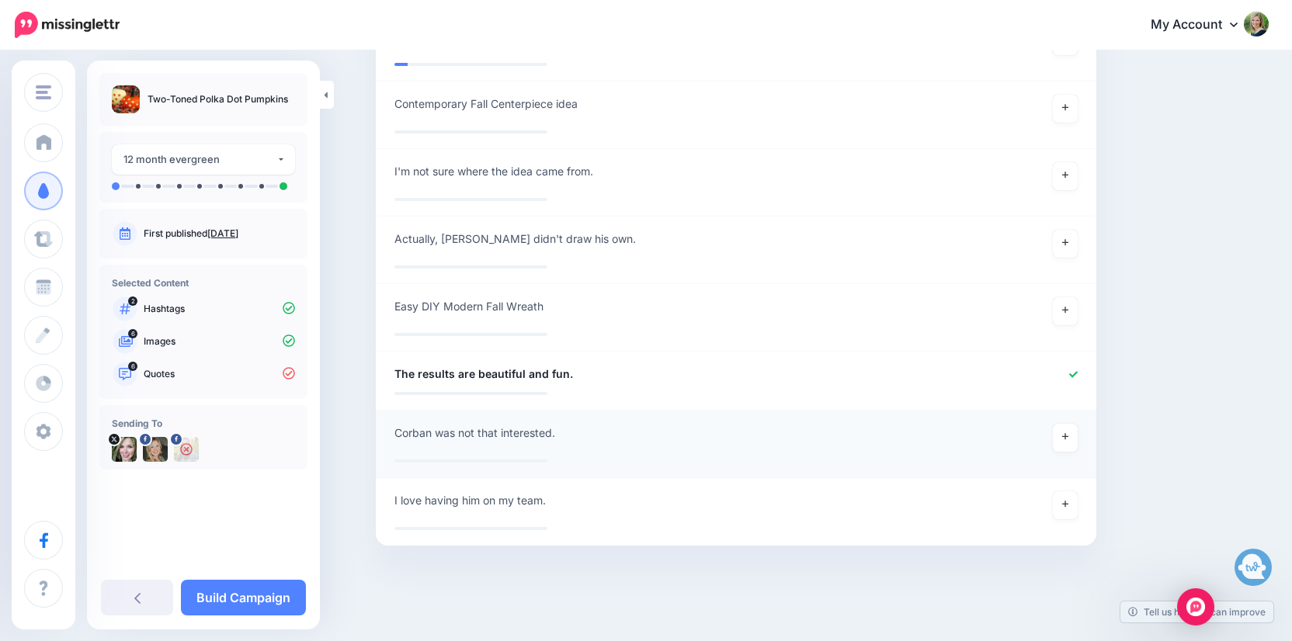
scroll to position [2568, 0]
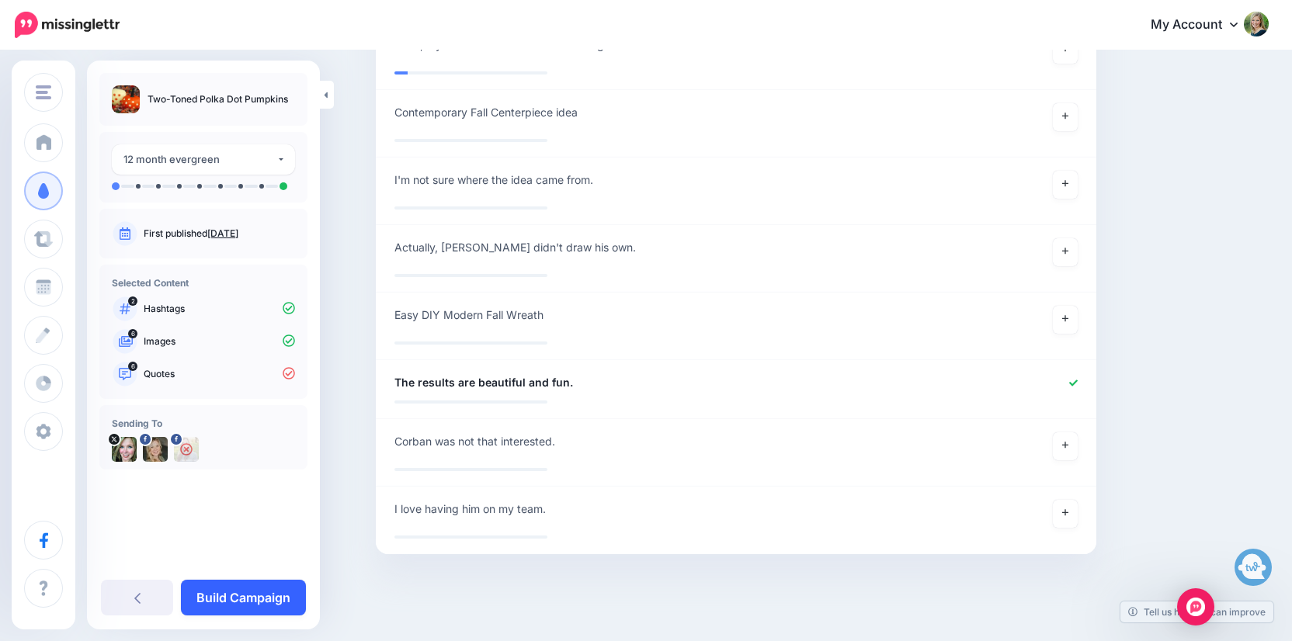
click at [282, 591] on link "Build Campaign" at bounding box center [243, 598] width 125 height 36
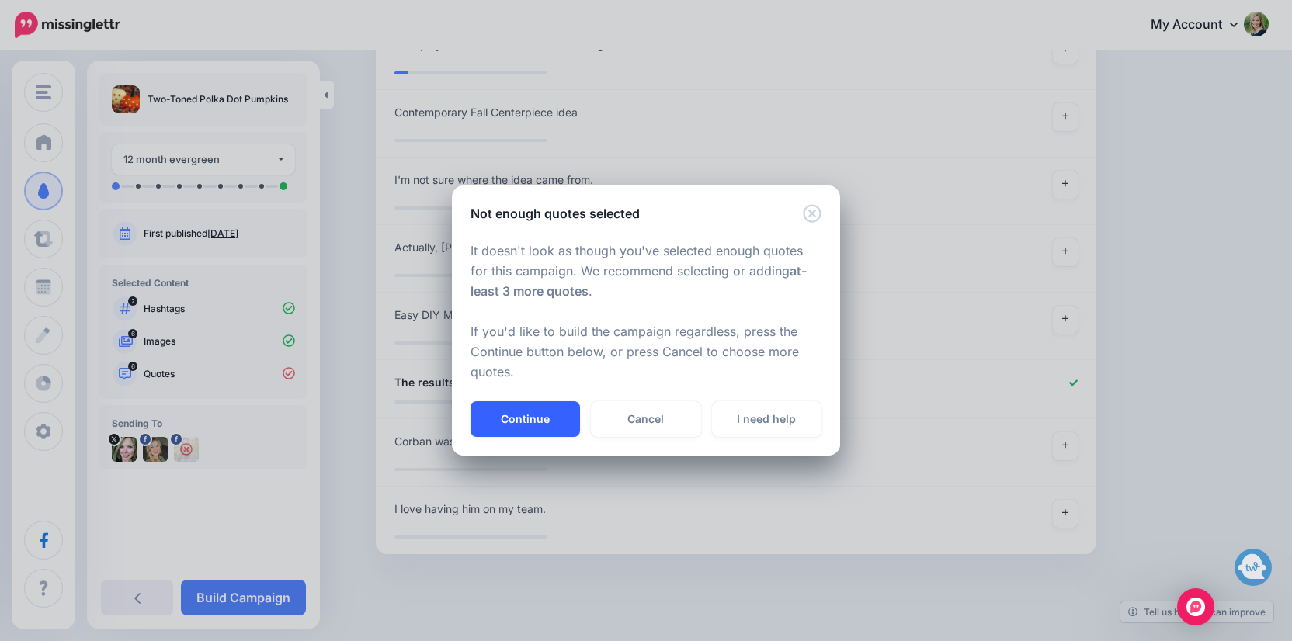
click at [533, 407] on button "Continue" at bounding box center [524, 419] width 109 height 36
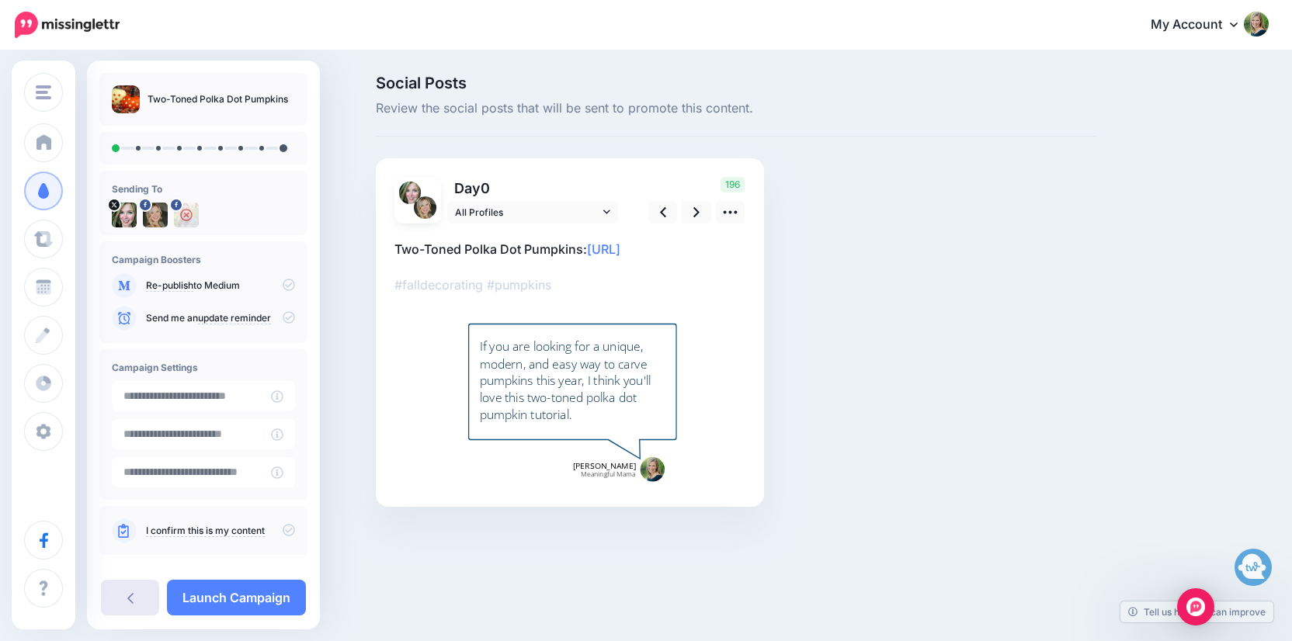
click at [130, 590] on link at bounding box center [130, 598] width 58 height 36
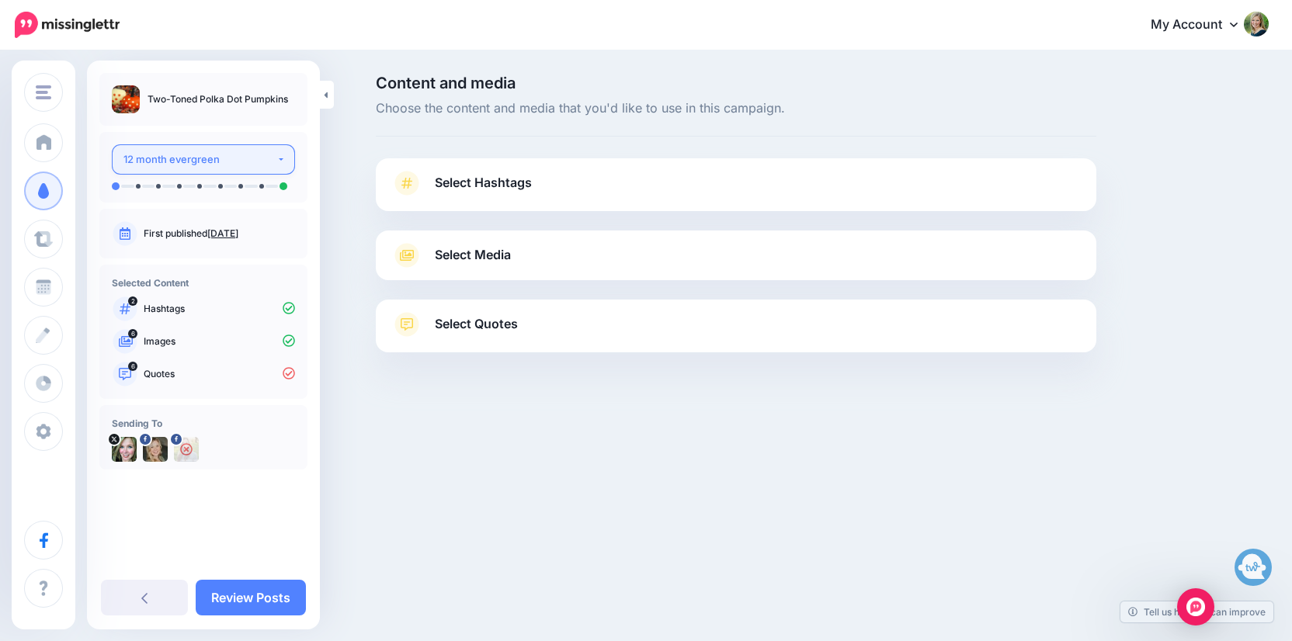
click at [272, 164] on div "12 month evergreen" at bounding box center [199, 160] width 153 height 18
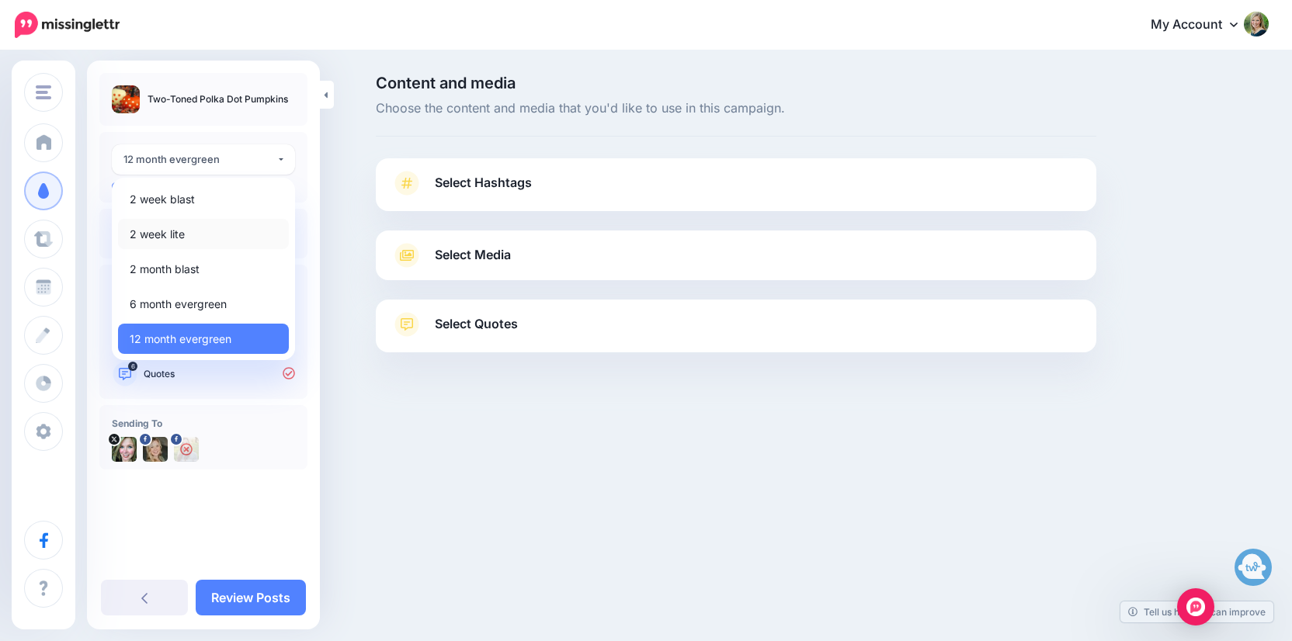
click at [213, 231] on link "2 week lite" at bounding box center [203, 234] width 171 height 30
select select "*****"
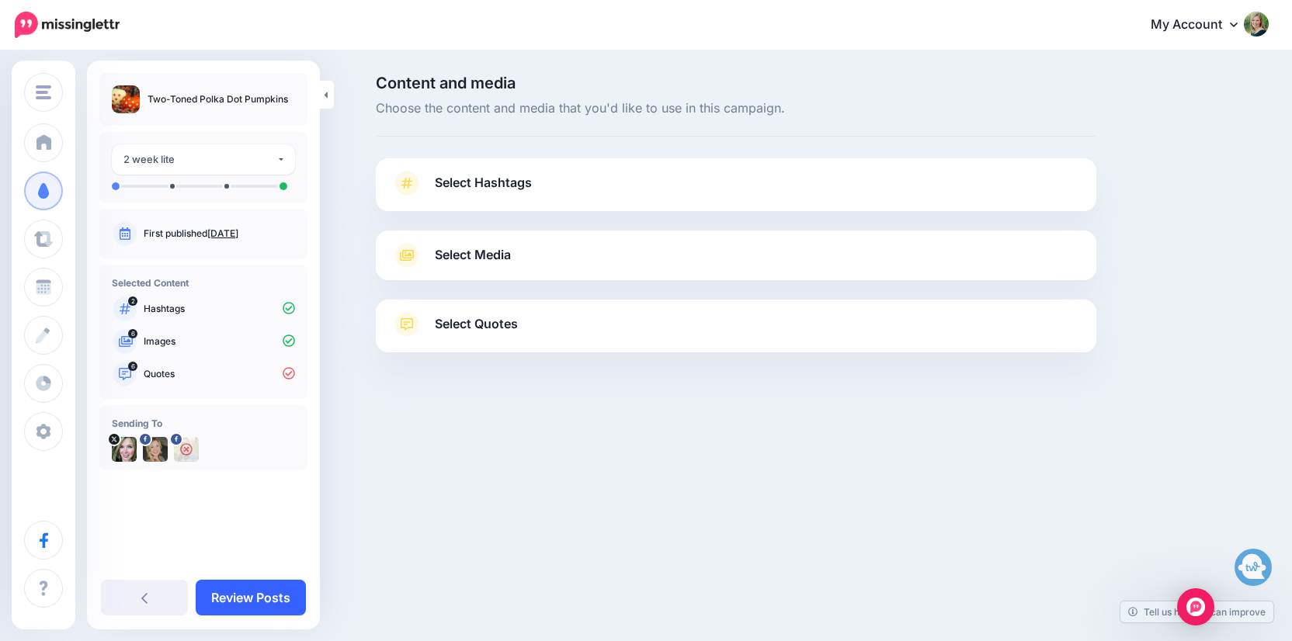
click at [255, 595] on link "Review Posts" at bounding box center [251, 598] width 110 height 36
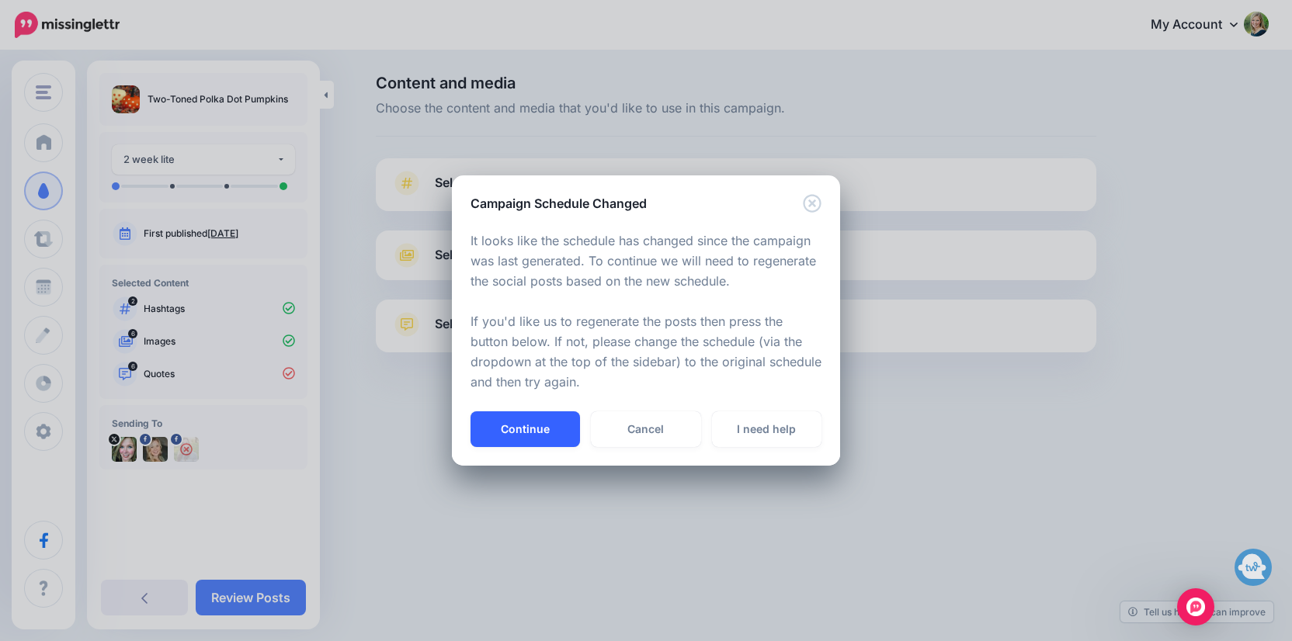
click at [546, 426] on button "Continue" at bounding box center [524, 429] width 109 height 36
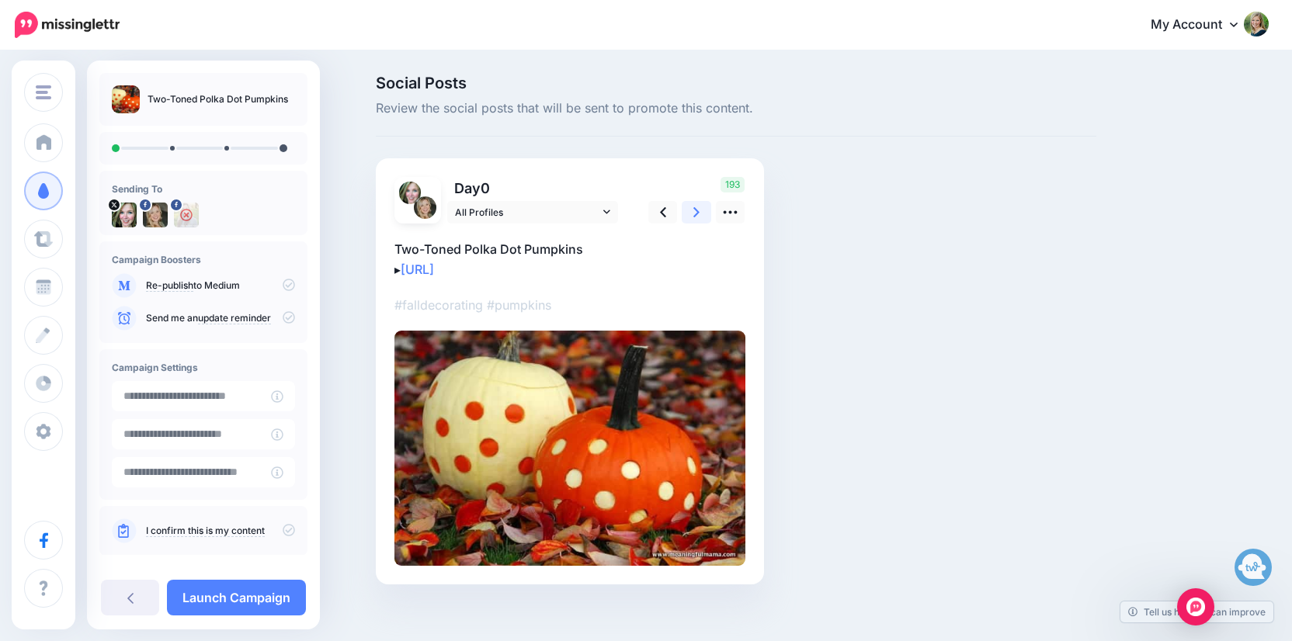
click at [693, 219] on link at bounding box center [697, 212] width 30 height 23
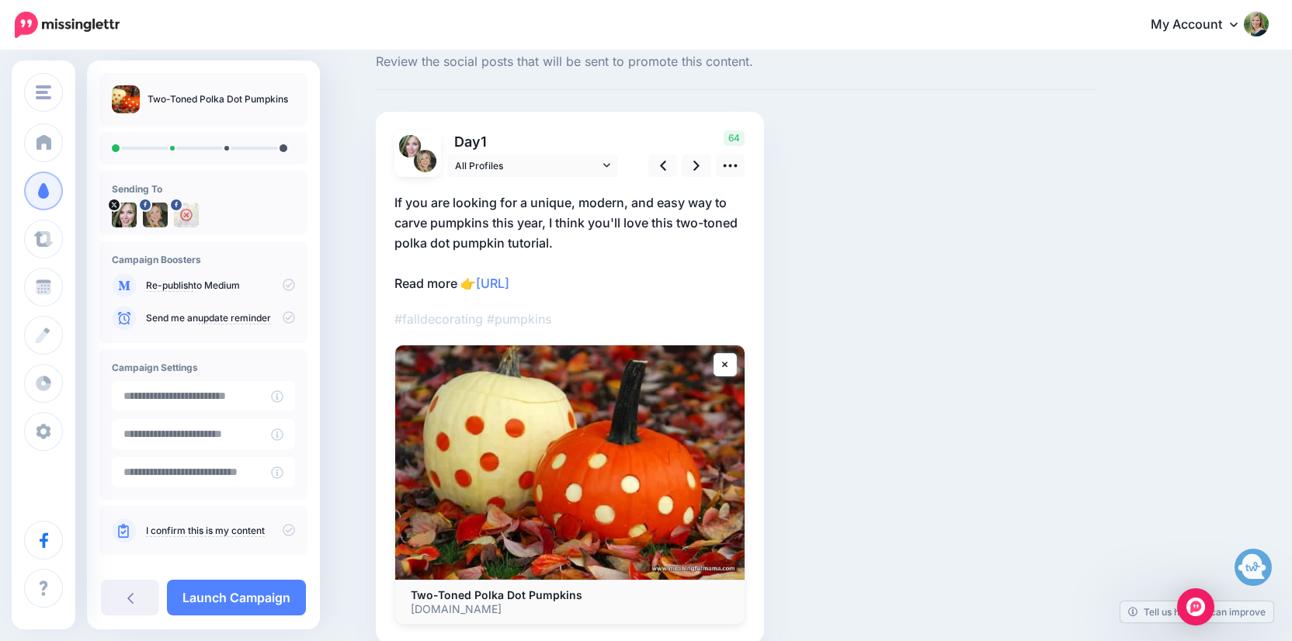
scroll to position [48, 0]
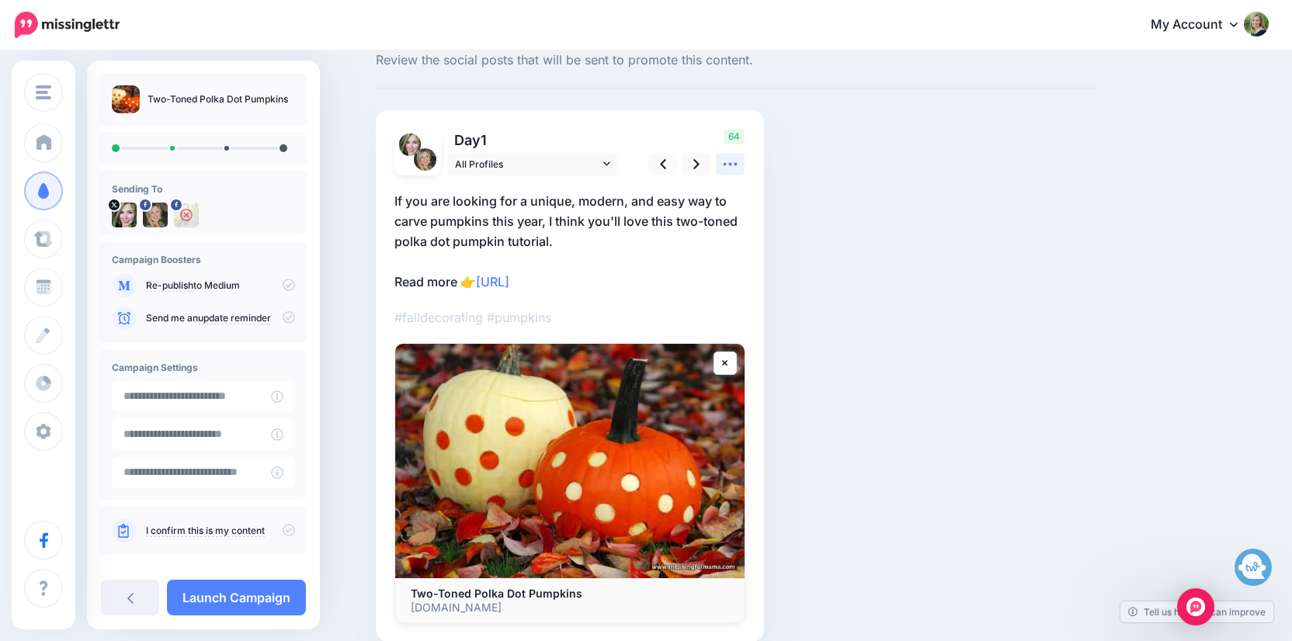
click at [734, 165] on icon at bounding box center [730, 164] width 16 height 16
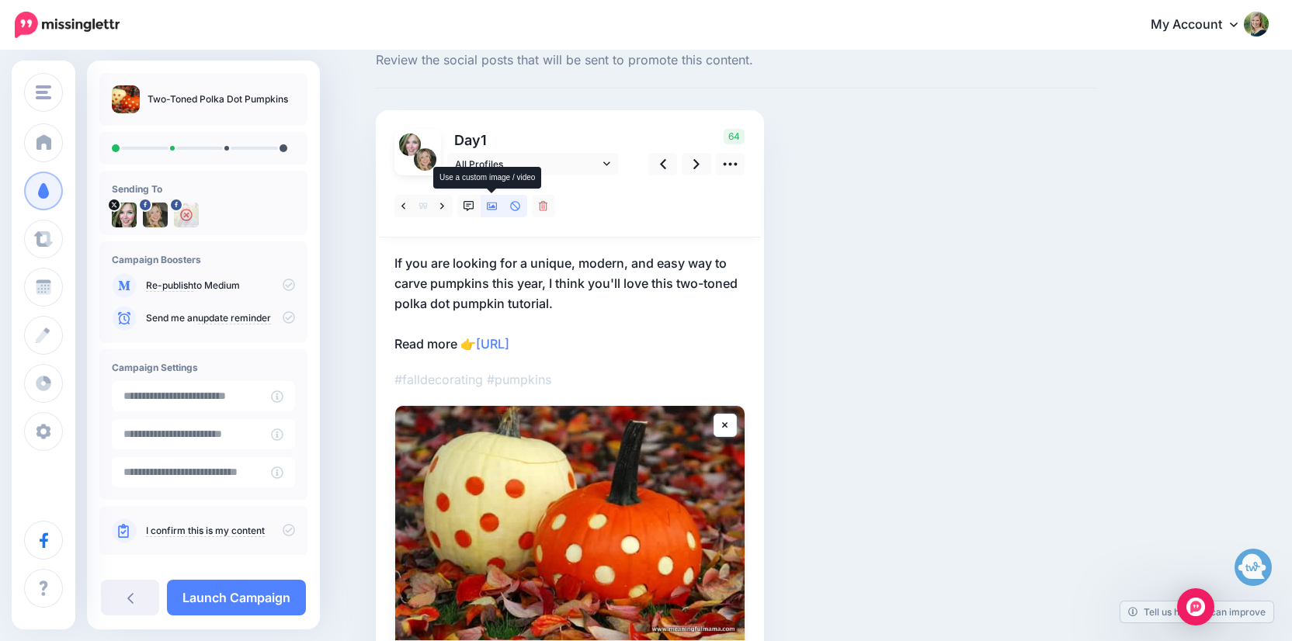
click at [484, 206] on link at bounding box center [492, 206] width 23 height 23
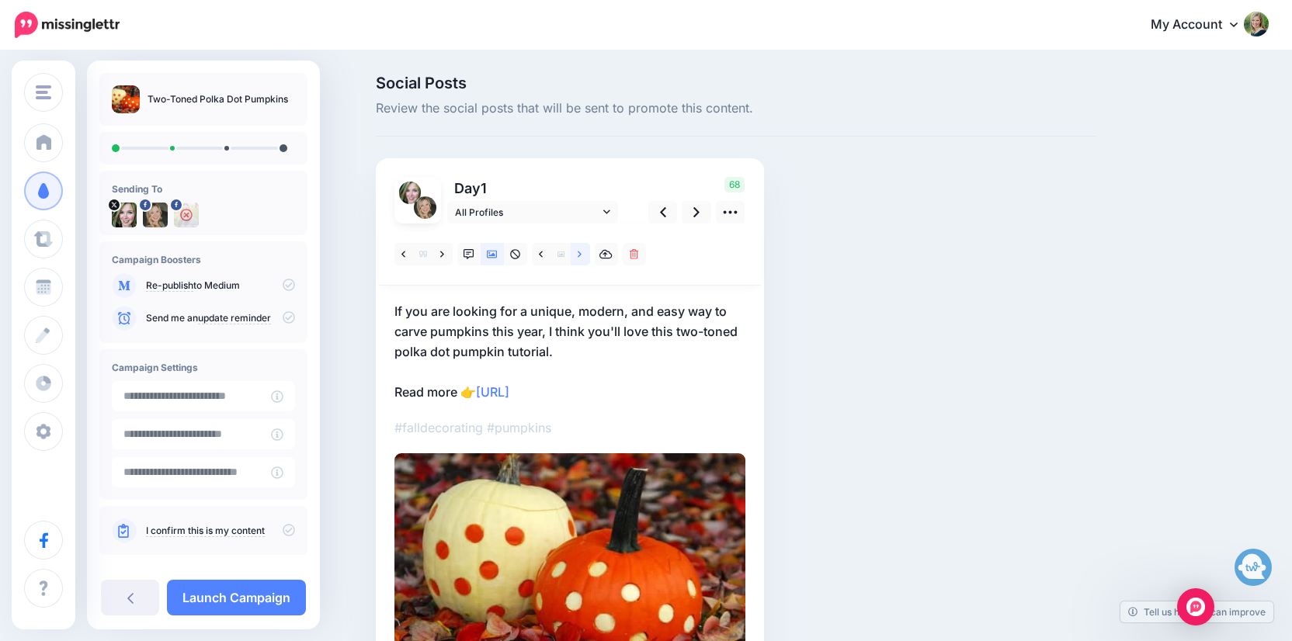
click at [582, 252] on icon at bounding box center [580, 254] width 4 height 11
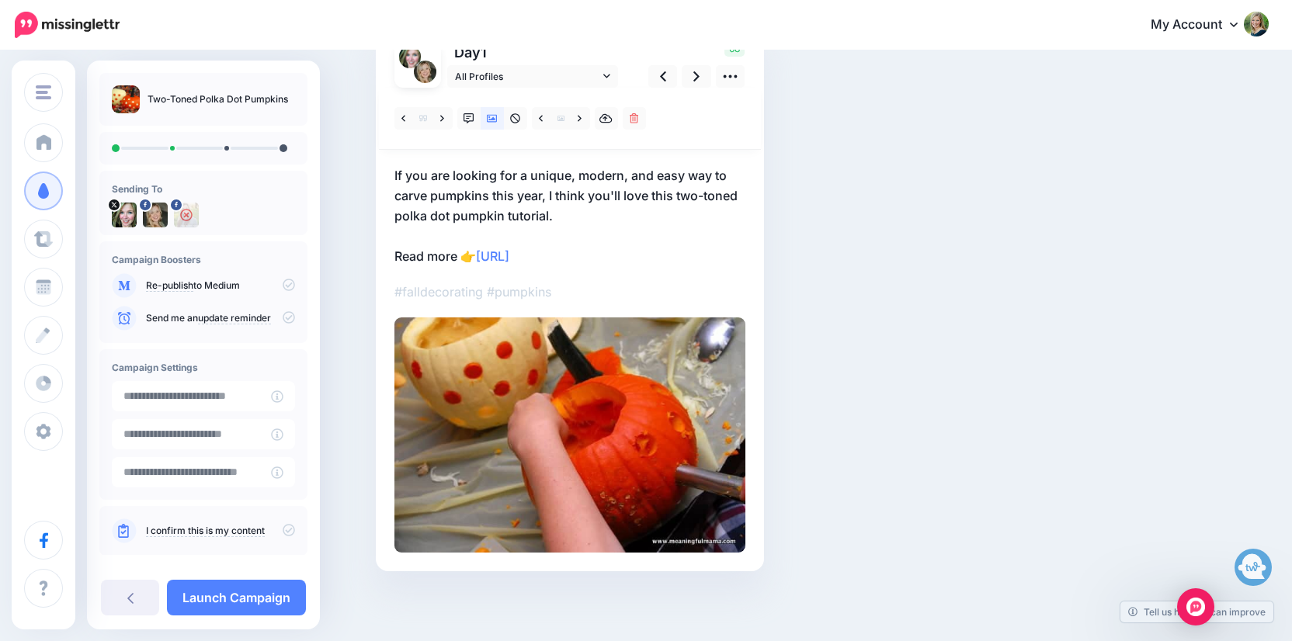
scroll to position [135, 0]
click at [699, 82] on icon at bounding box center [696, 77] width 6 height 16
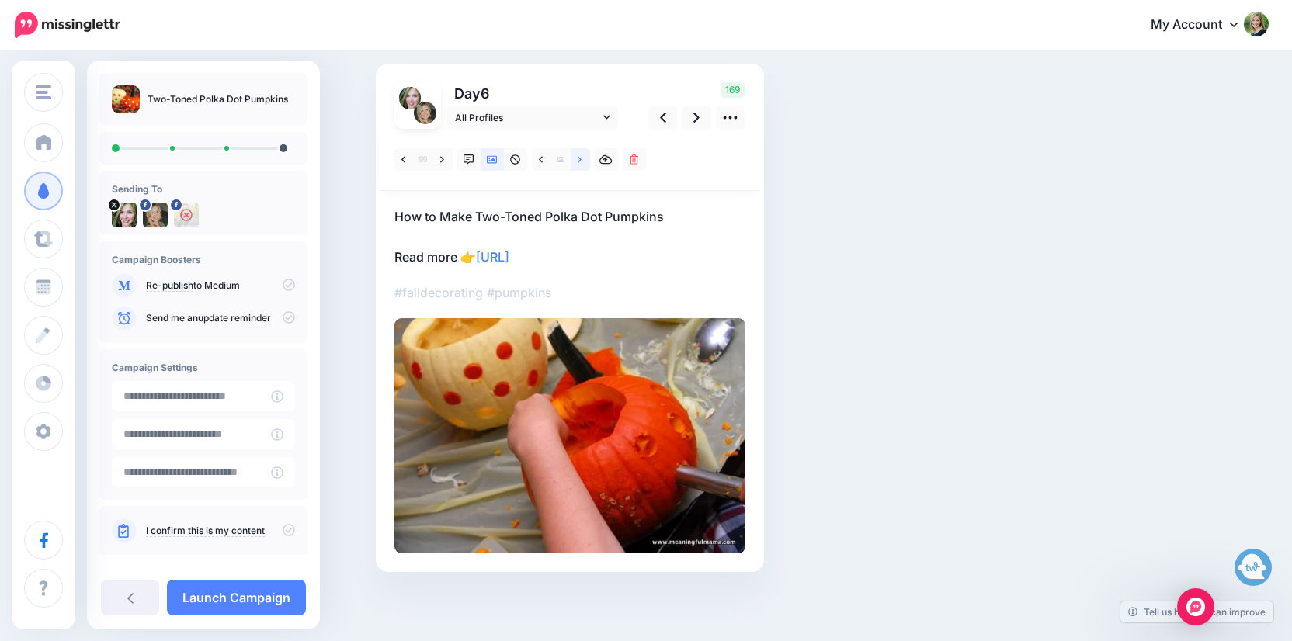
click at [580, 159] on icon at bounding box center [580, 159] width 4 height 11
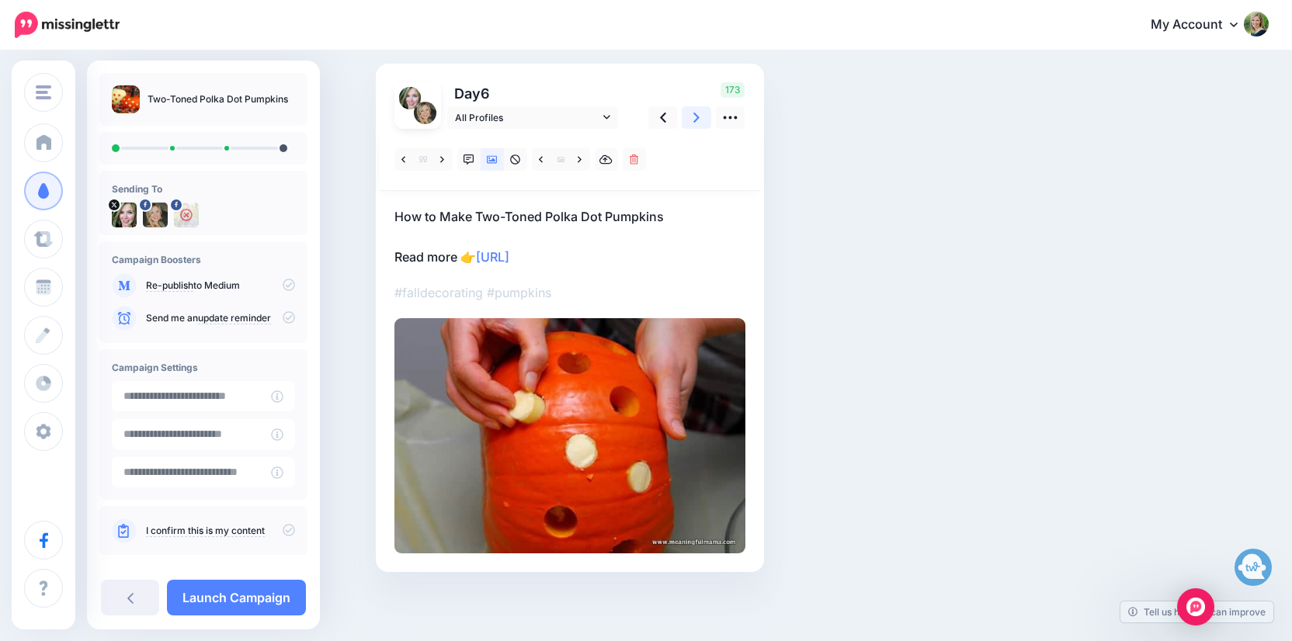
click at [700, 118] on icon at bounding box center [696, 117] width 6 height 16
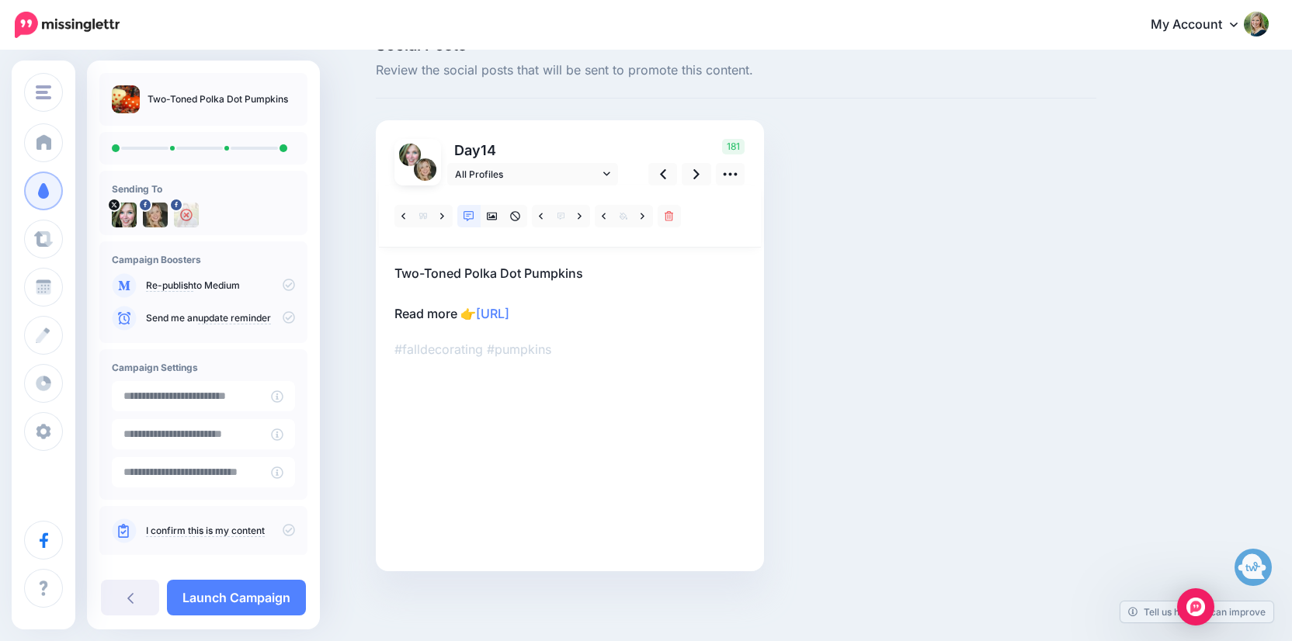
scroll to position [37, 0]
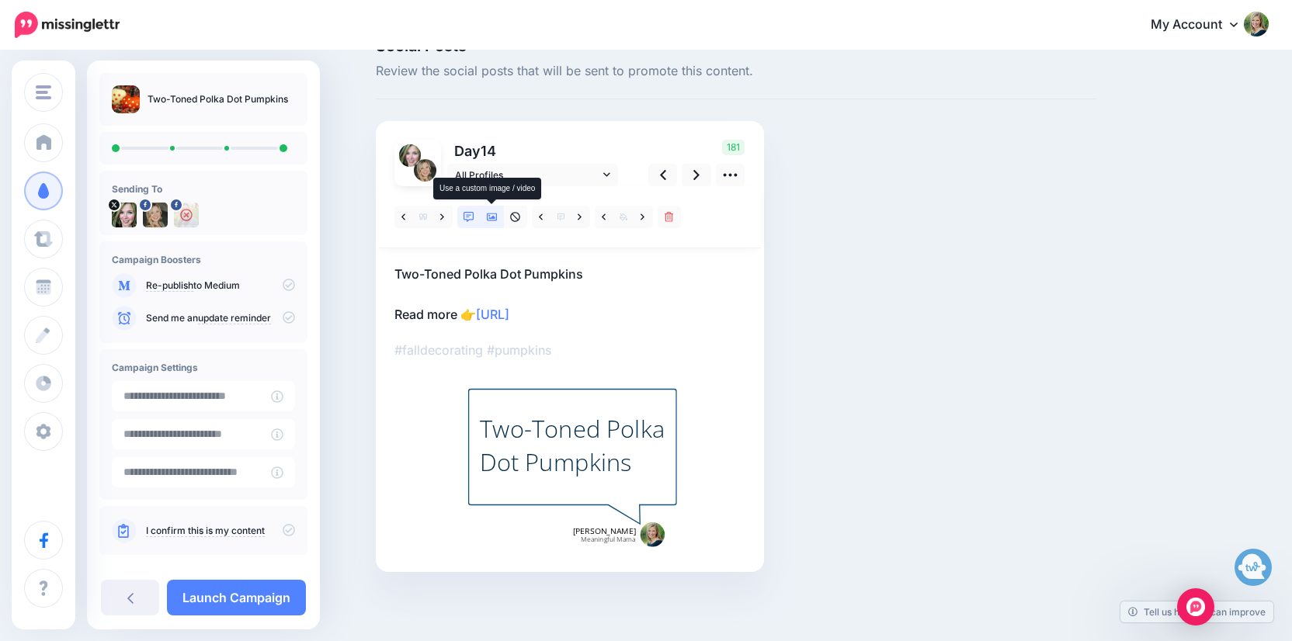
click at [497, 214] on icon at bounding box center [492, 218] width 11 height 8
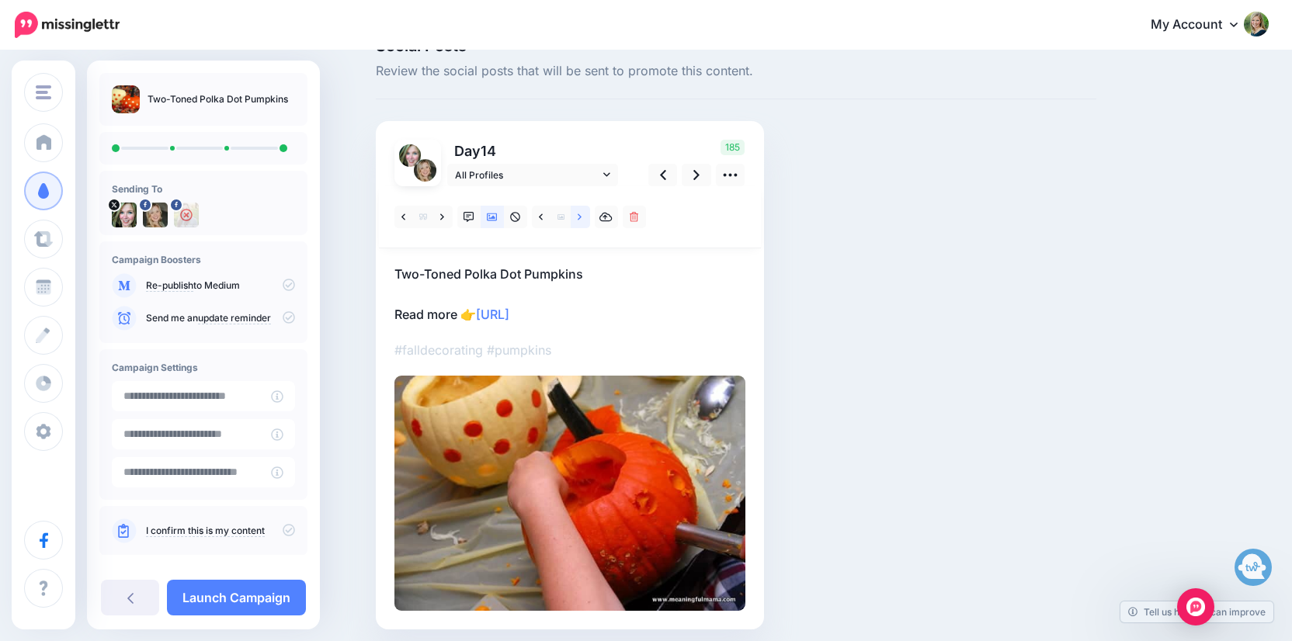
click at [582, 216] on icon at bounding box center [580, 217] width 4 height 11
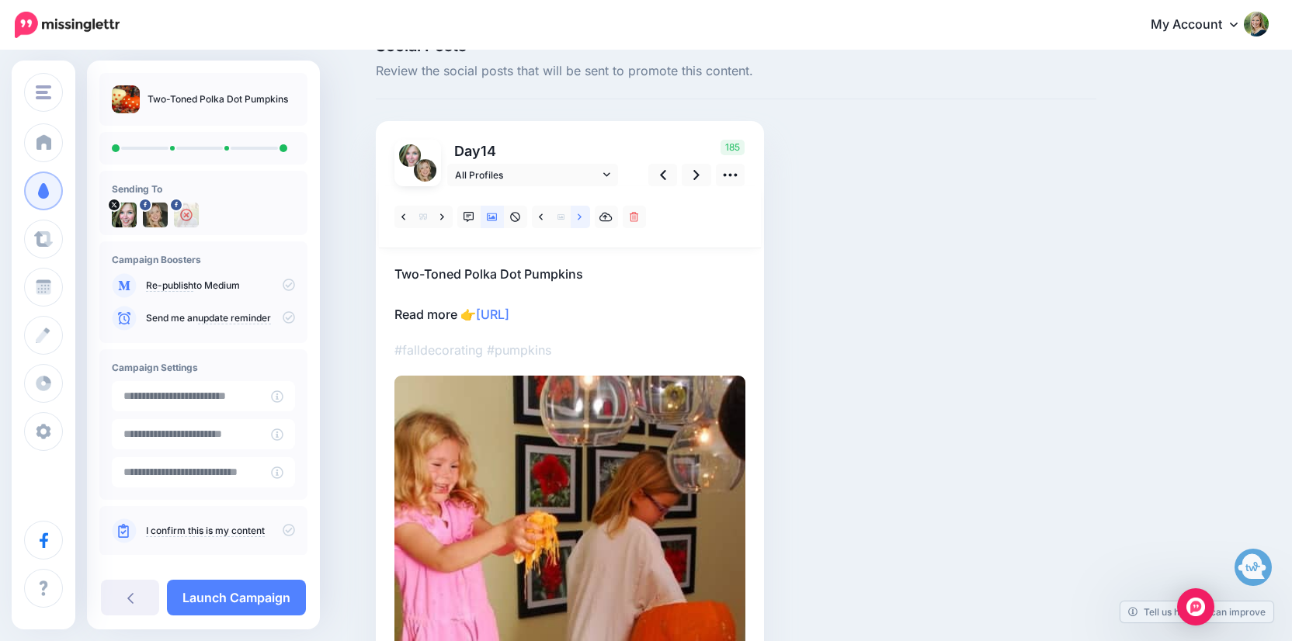
click at [582, 216] on icon at bounding box center [580, 217] width 4 height 11
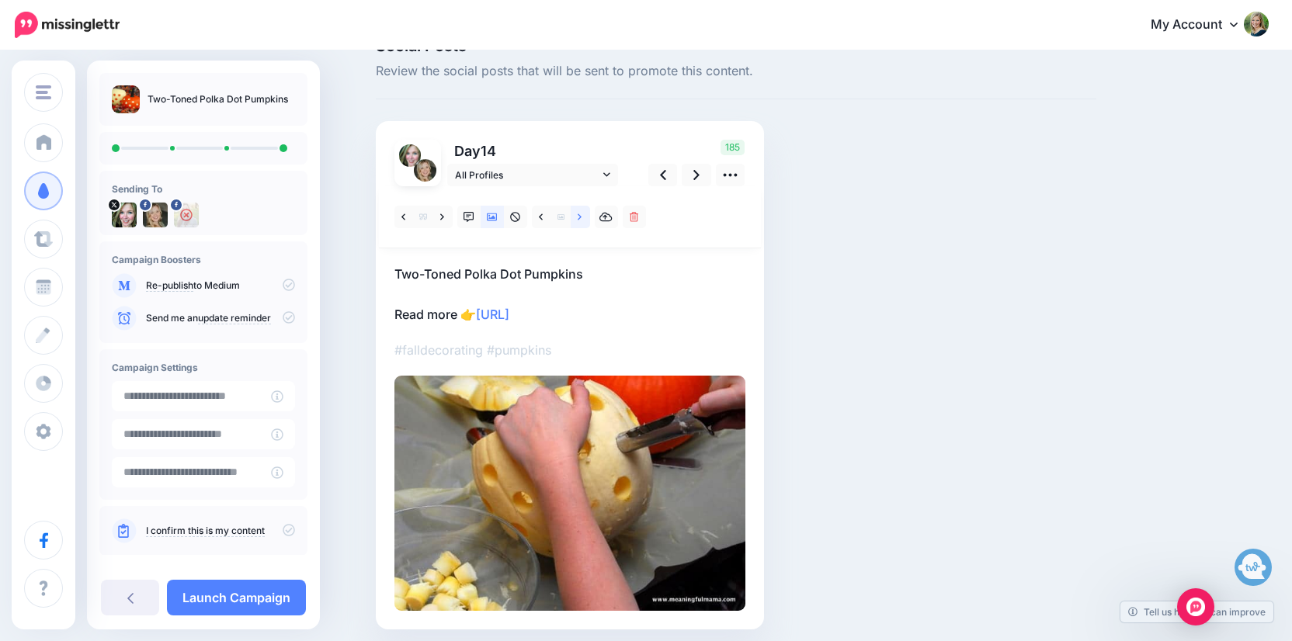
click at [582, 216] on icon at bounding box center [580, 217] width 4 height 11
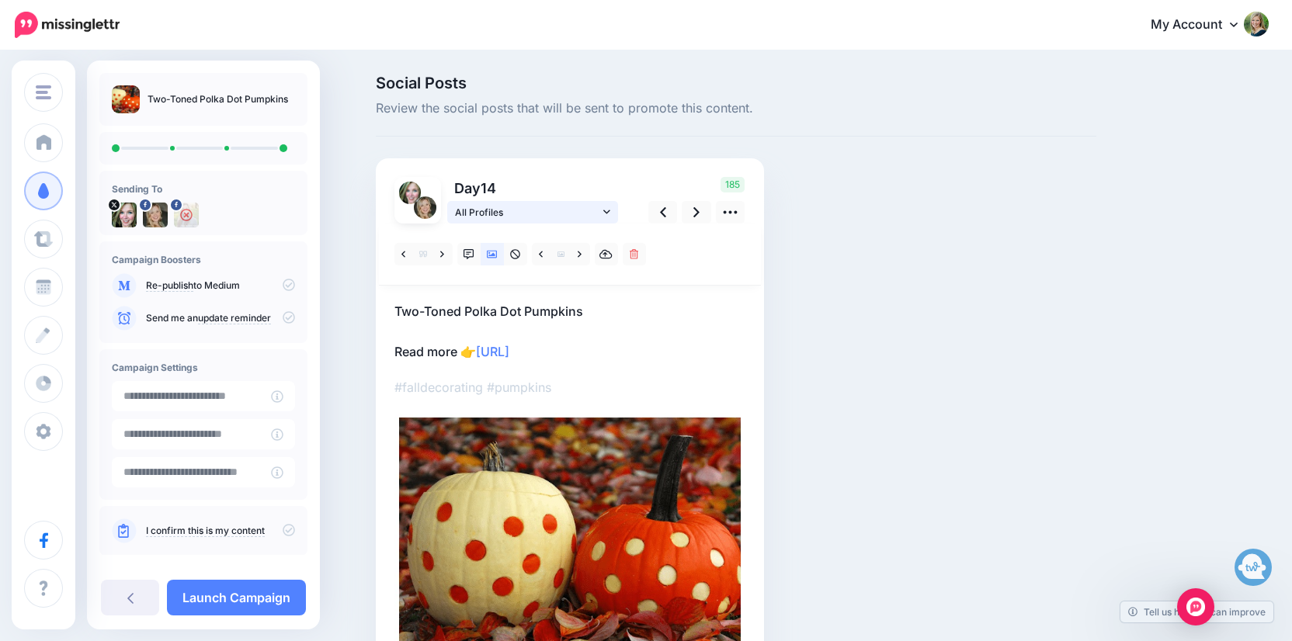
scroll to position [0, 0]
click at [248, 602] on link "Launch Campaign" at bounding box center [236, 598] width 139 height 36
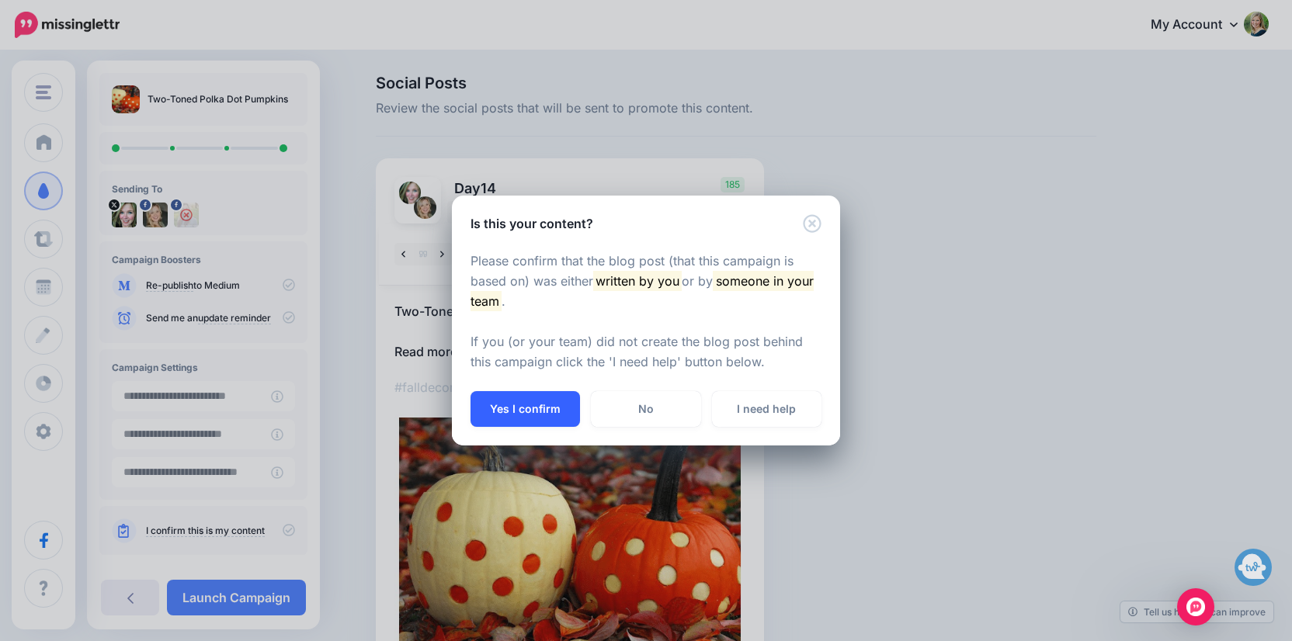
click at [494, 411] on button "Yes I confirm" at bounding box center [524, 409] width 109 height 36
